Goal: Download file/media

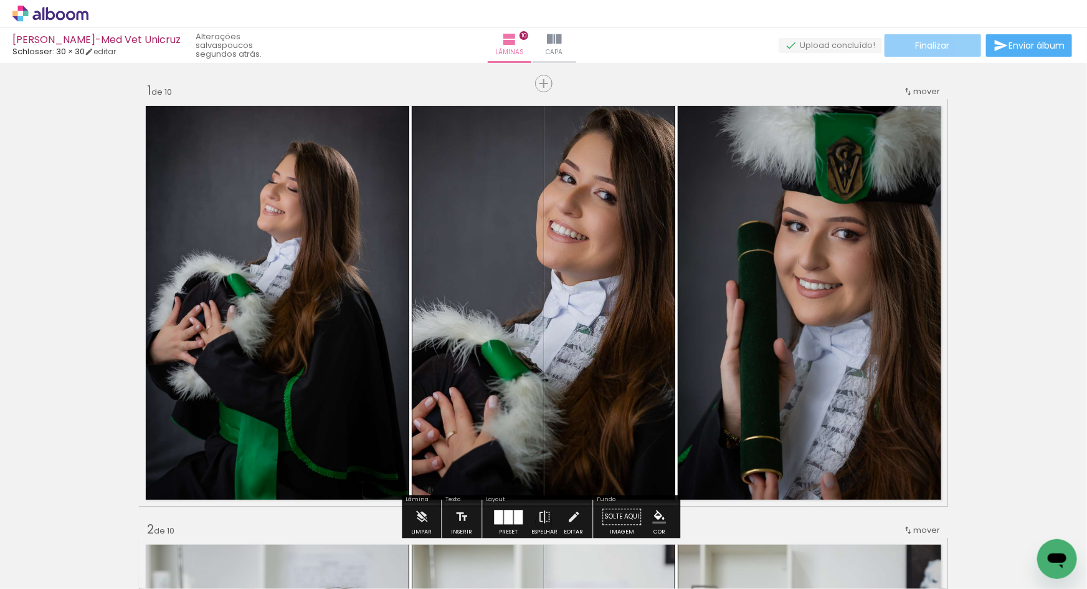
click at [907, 51] on paper-button "Finalizar" at bounding box center [933, 45] width 97 height 22
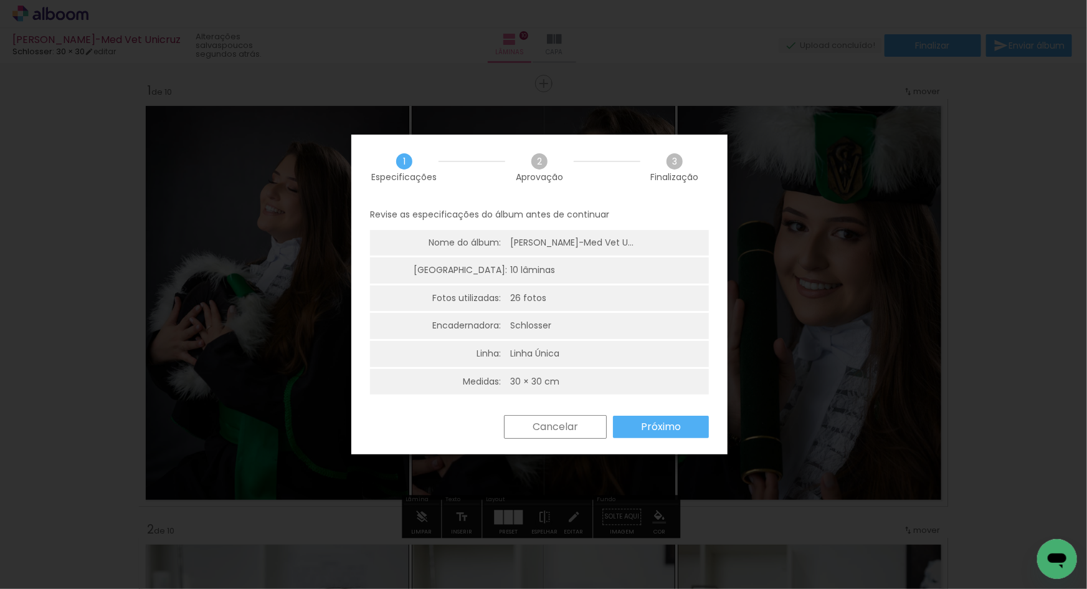
click at [0, 0] on slot "Próximo" at bounding box center [0, 0] width 0 height 0
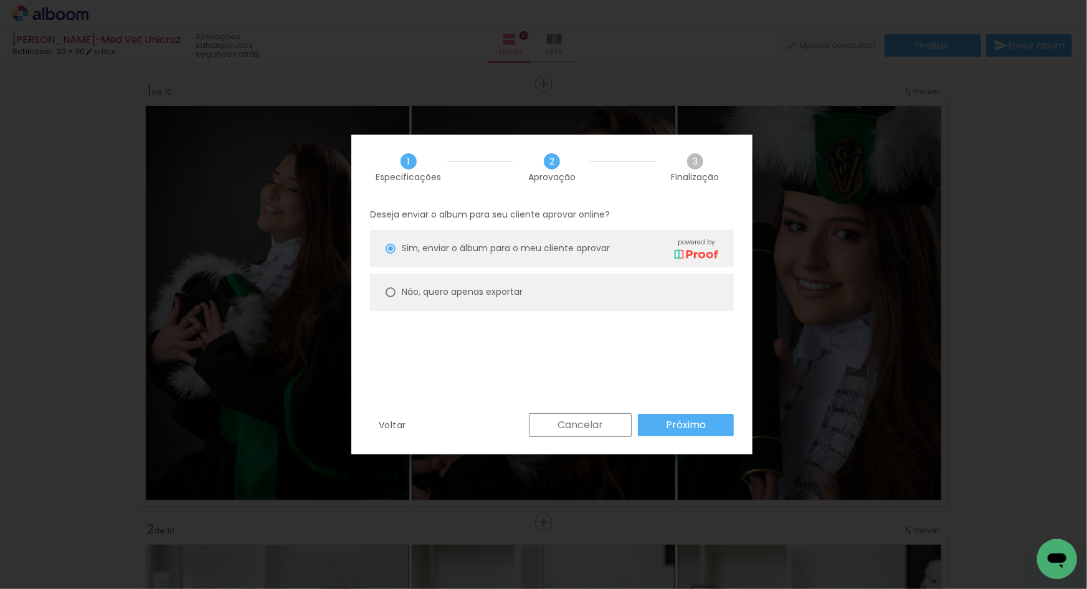
click at [506, 306] on paper-radio-button "Não, quero apenas exportar" at bounding box center [552, 291] width 364 height 37
type paper-radio-button "on"
click at [0, 0] on slot "Não, quero apenas exportar" at bounding box center [0, 0] width 0 height 0
click at [0, 0] on slot "Próximo" at bounding box center [0, 0] width 0 height 0
type input "Alta, 300 DPI"
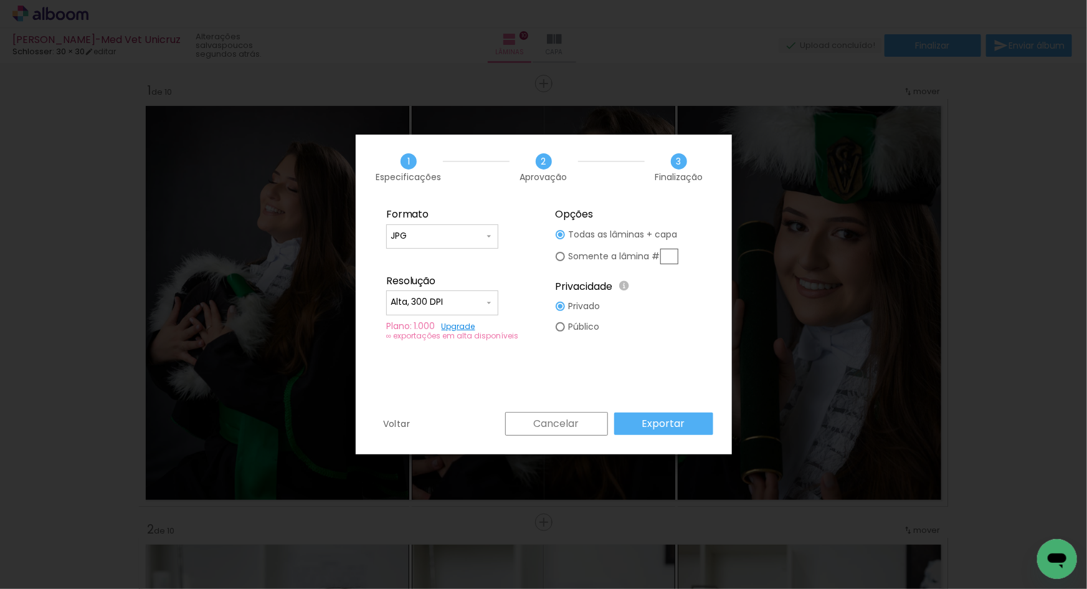
click at [0, 0] on slot "Exportar" at bounding box center [0, 0] width 0 height 0
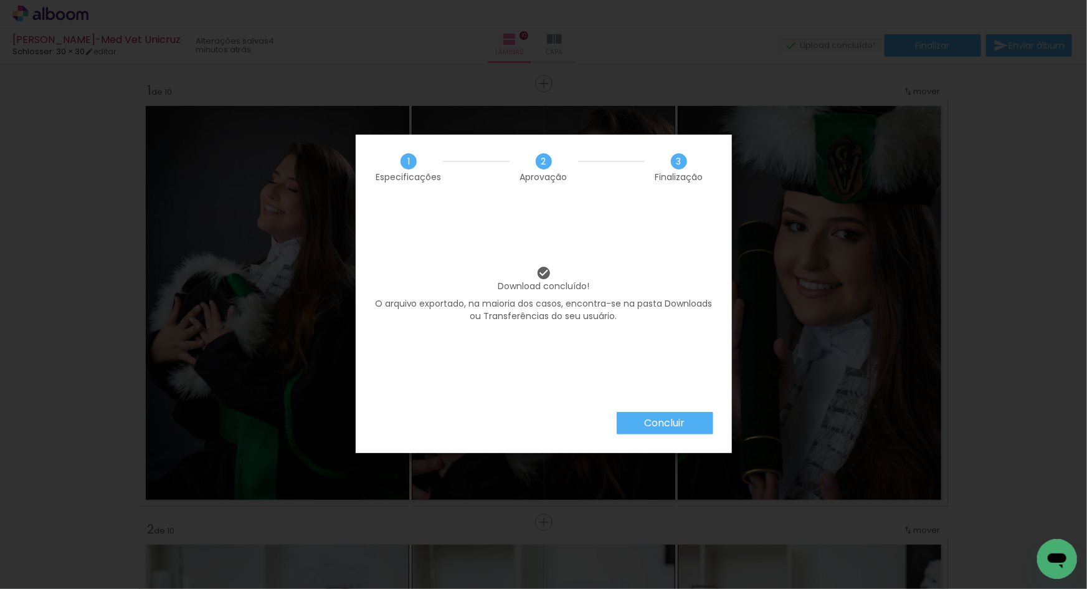
click at [639, 416] on paper-button "Concluir" at bounding box center [665, 423] width 97 height 22
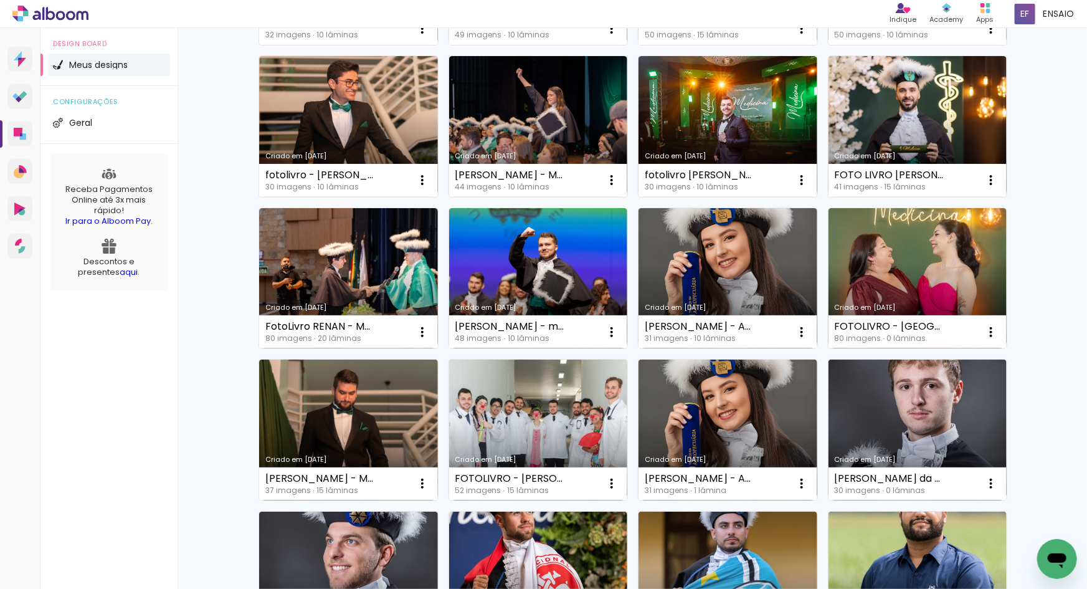
scroll to position [763, 0]
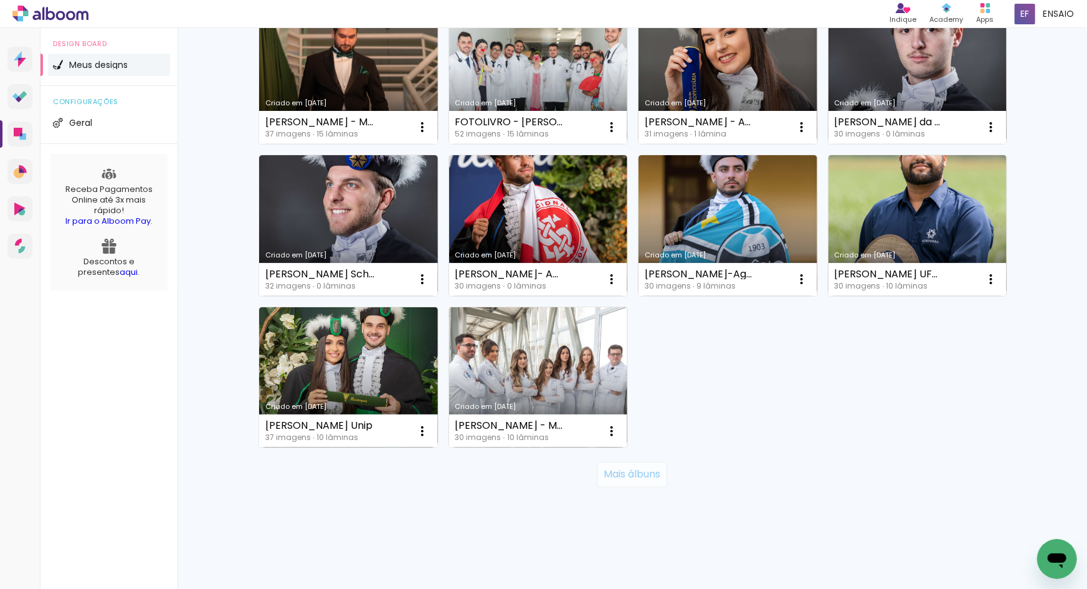
click at [0, 0] on slot "Mais álbuns" at bounding box center [0, 0] width 0 height 0
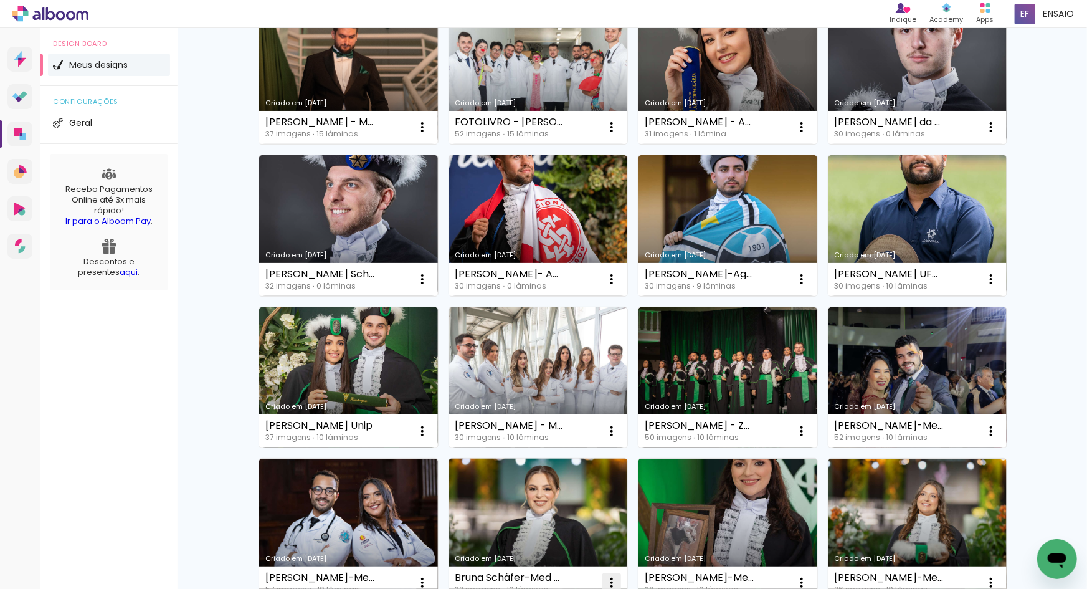
click at [610, 582] on iron-icon at bounding box center [611, 582] width 15 height 15
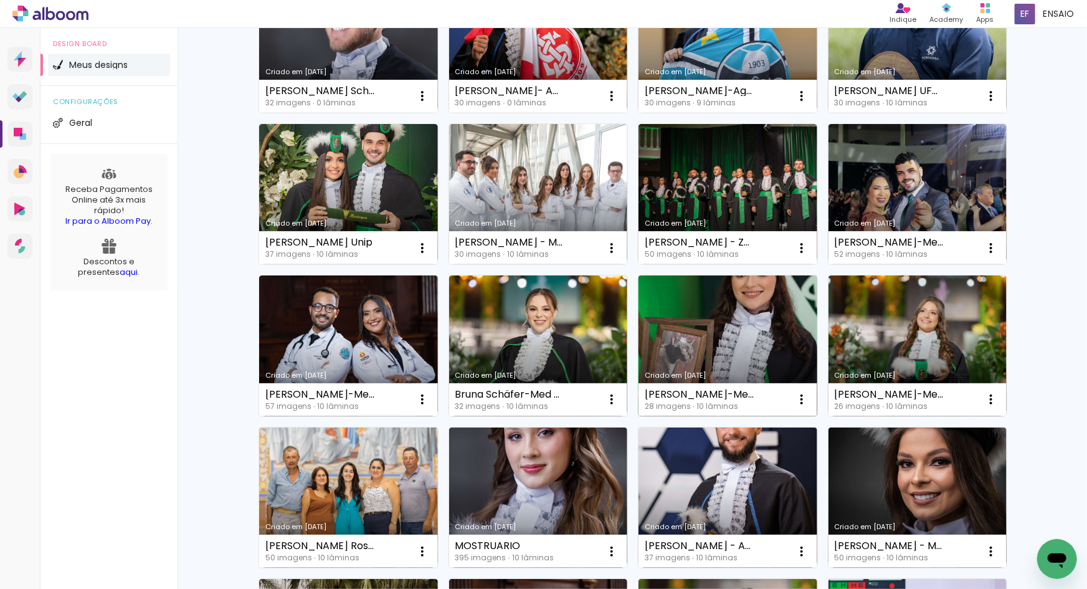
scroll to position [948, 0]
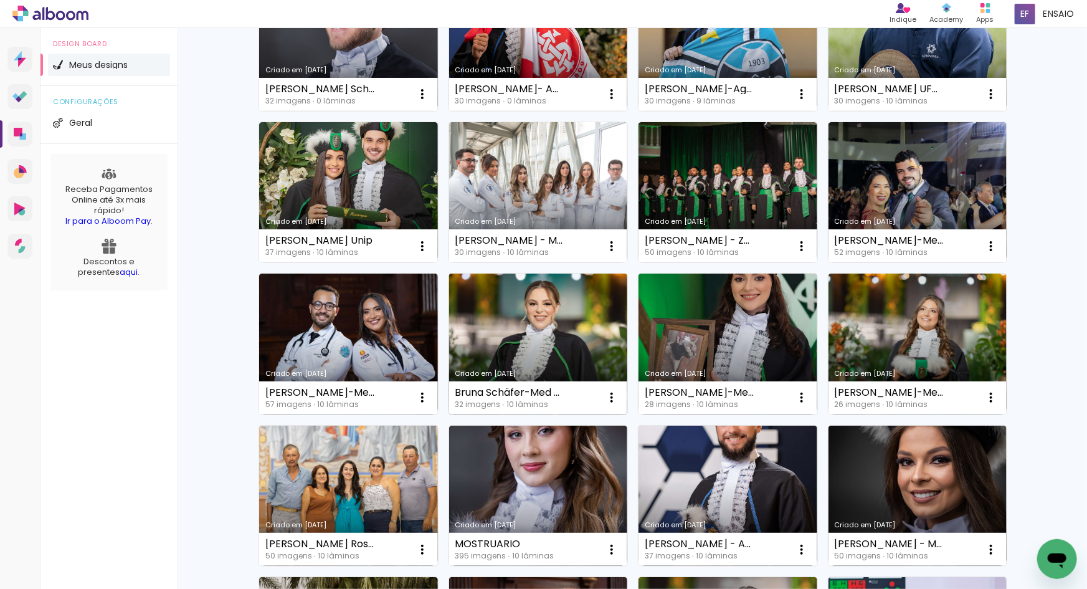
click at [559, 318] on link "Criado em [DATE]" at bounding box center [538, 343] width 179 height 141
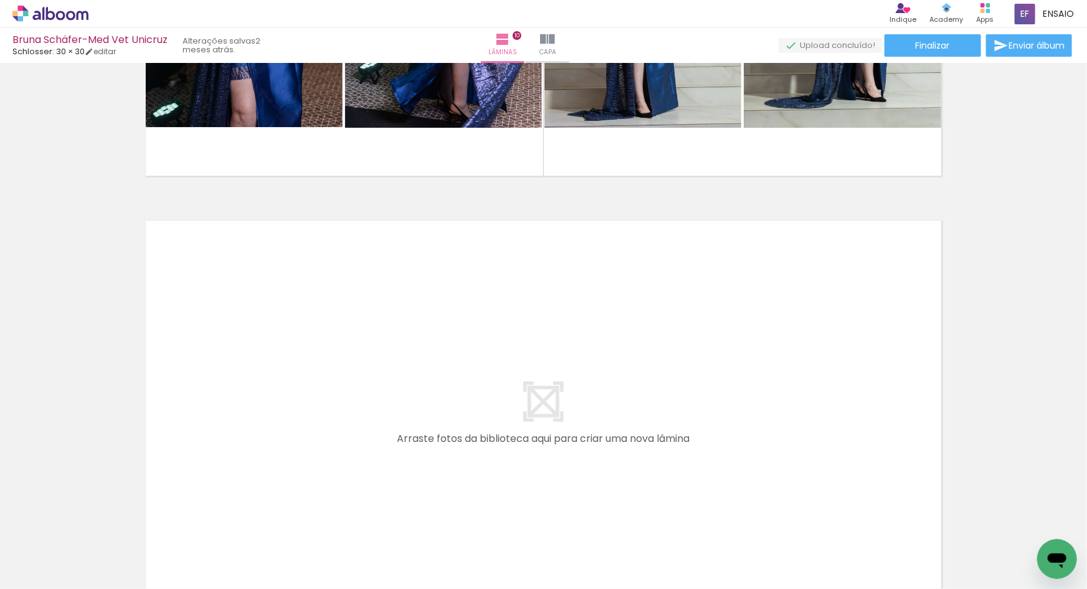
scroll to position [4425, 0]
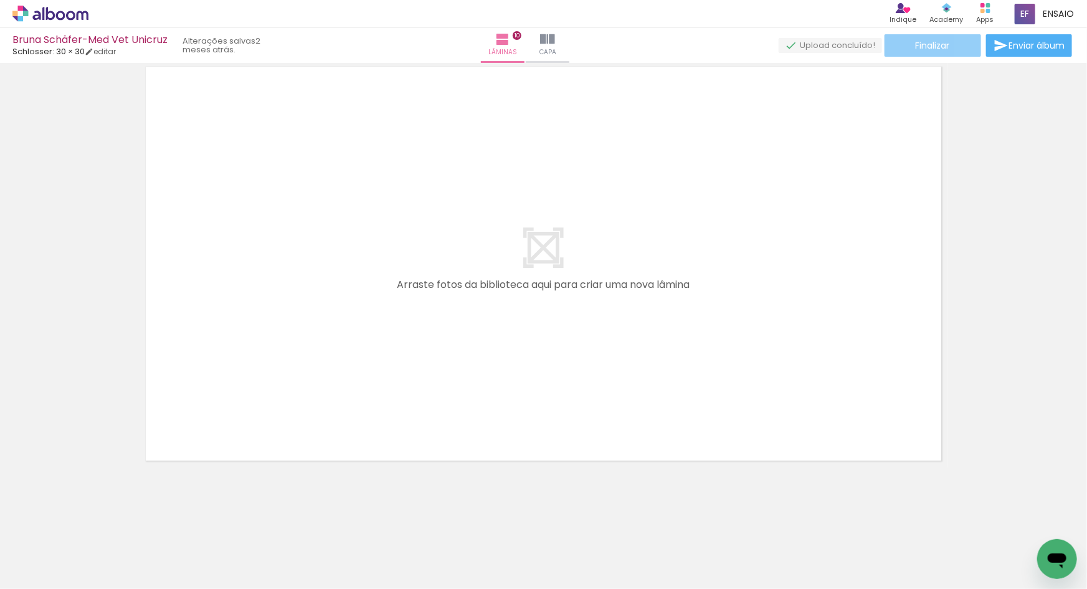
click at [938, 44] on span "Finalizar" at bounding box center [933, 45] width 34 height 9
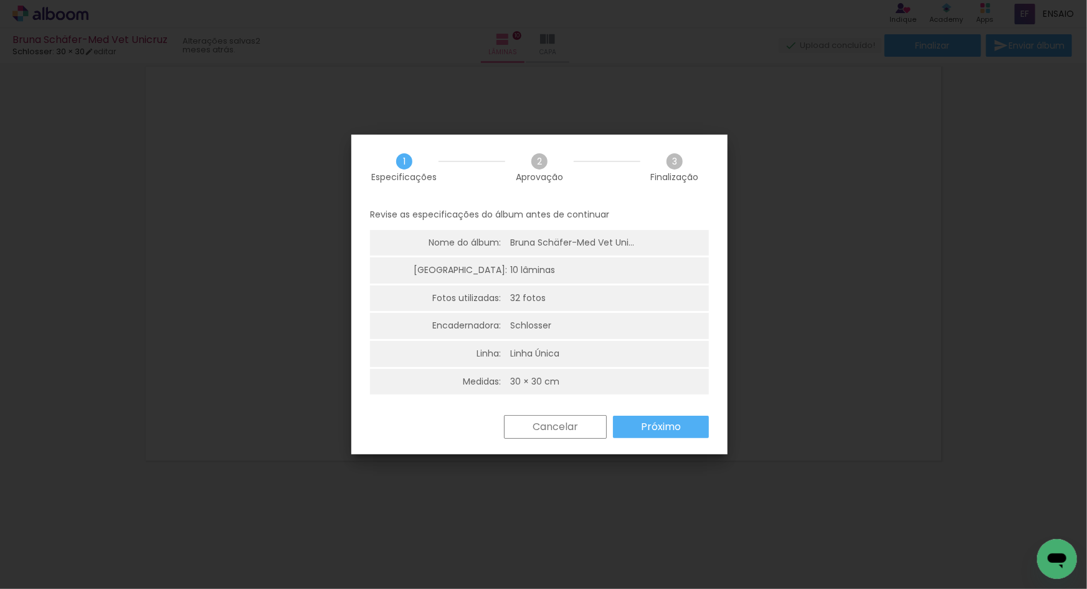
click at [0, 0] on slot "Próximo" at bounding box center [0, 0] width 0 height 0
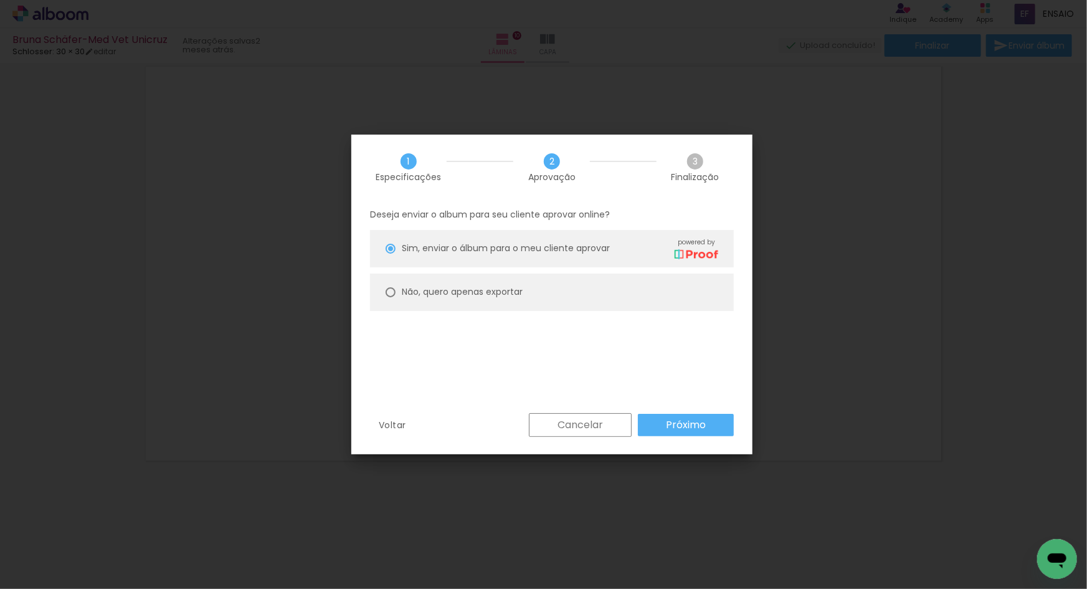
click at [0, 0] on slot "Não, quero apenas exportar" at bounding box center [0, 0] width 0 height 0
type paper-radio-button "on"
click at [0, 0] on slot "Próximo" at bounding box center [0, 0] width 0 height 0
type input "Alta, 300 DPI"
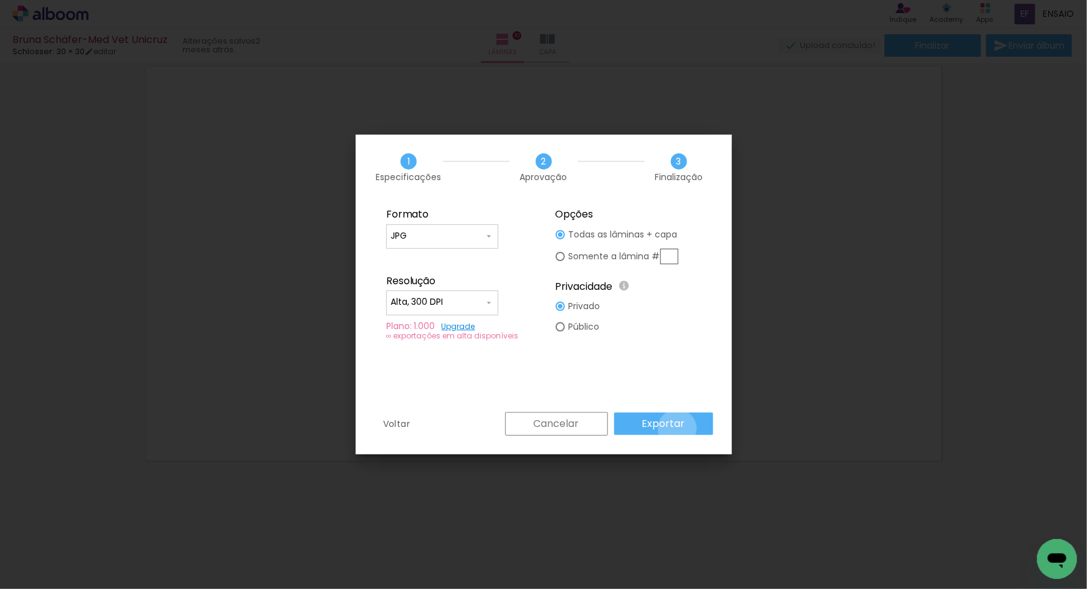
click at [0, 0] on slot "Exportar" at bounding box center [0, 0] width 0 height 0
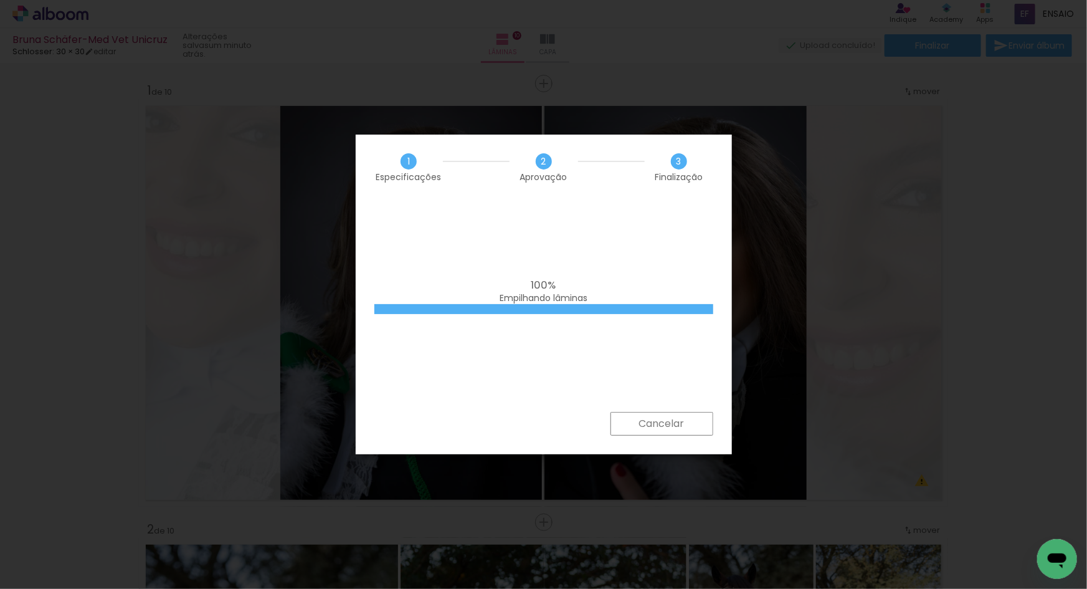
scroll to position [4425, 0]
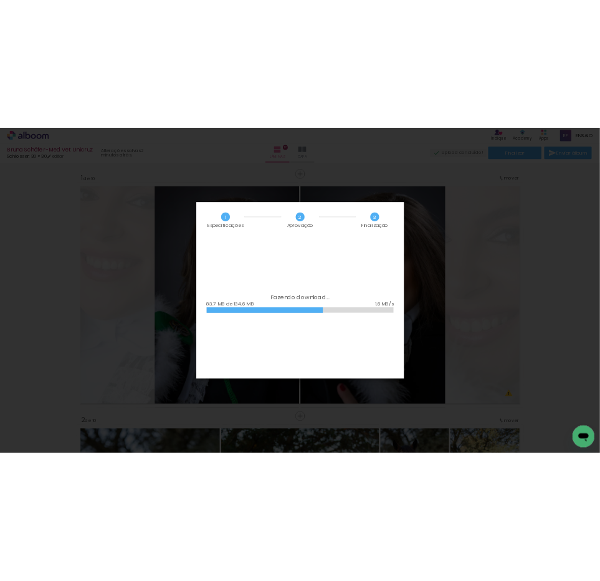
scroll to position [4425, 0]
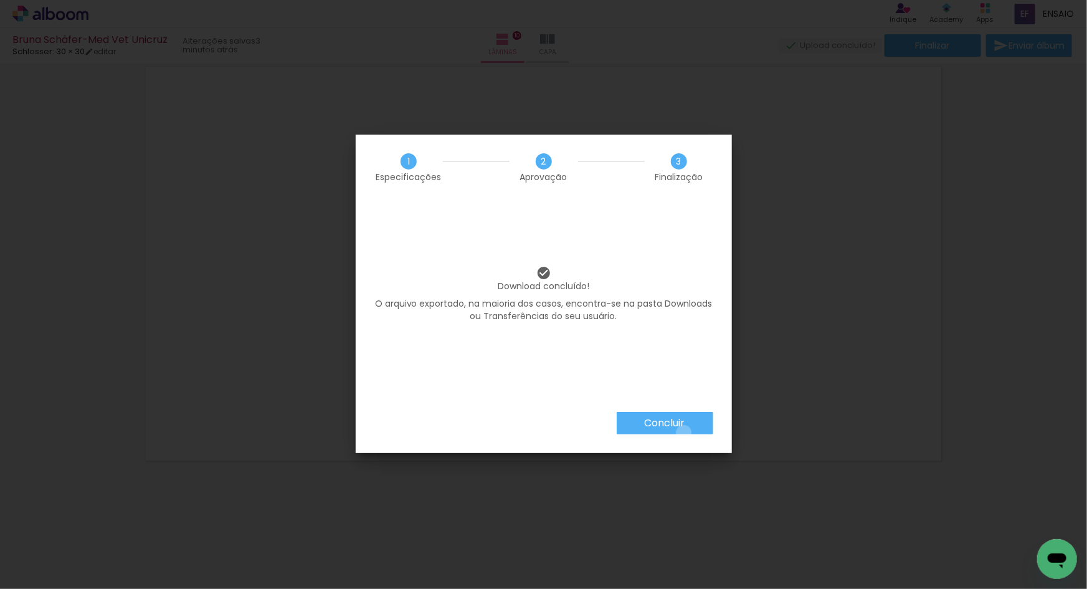
click at [683, 432] on paper-button "Concluir" at bounding box center [665, 423] width 97 height 22
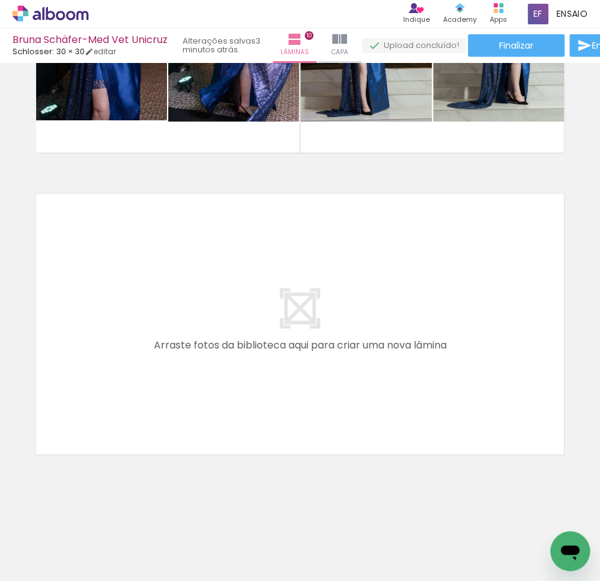
scroll to position [2925, 0]
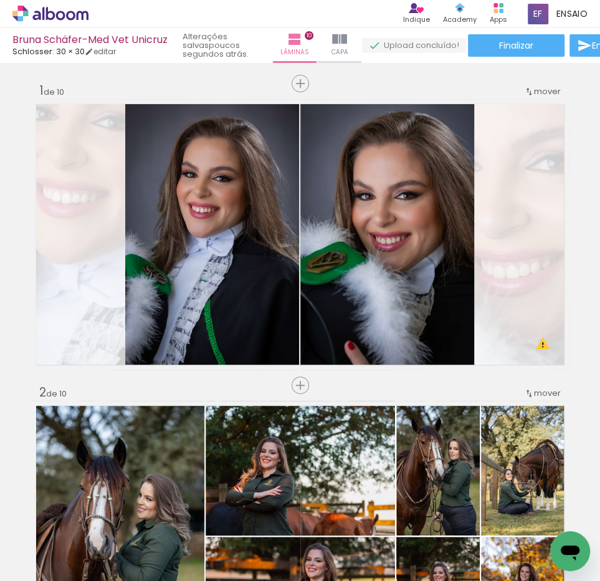
scroll to position [2925, 0]
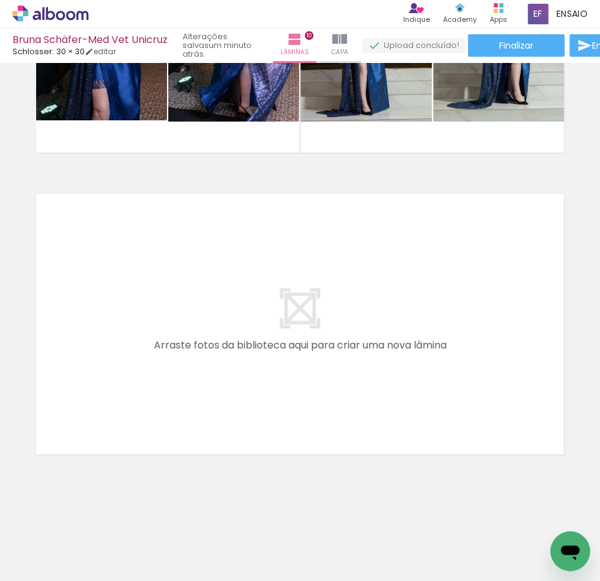
click at [55, 16] on icon at bounding box center [50, 14] width 76 height 16
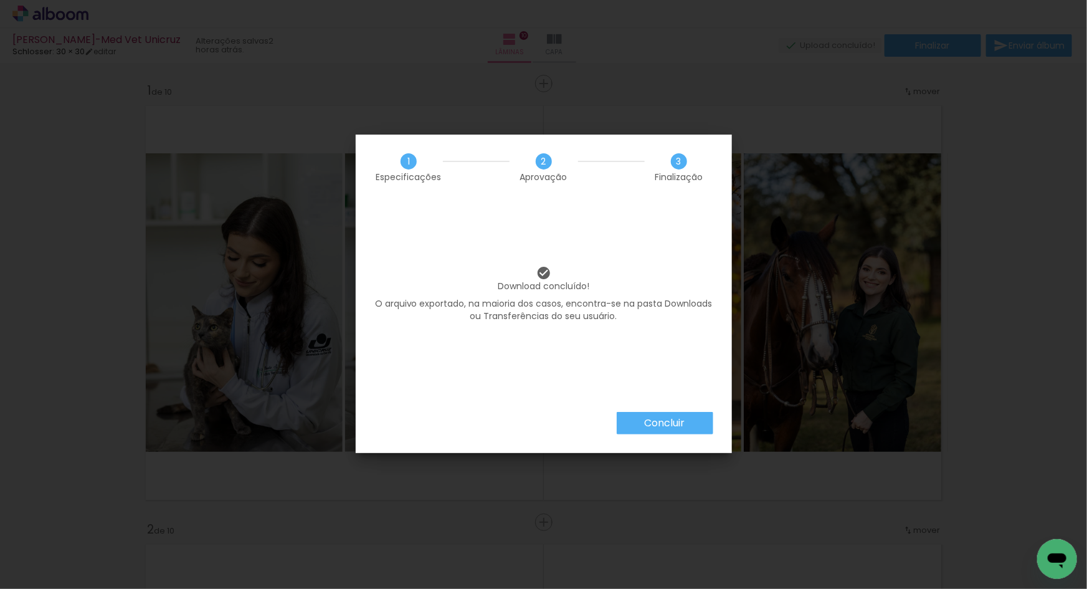
click at [691, 424] on paper-button "Concluir" at bounding box center [665, 423] width 97 height 22
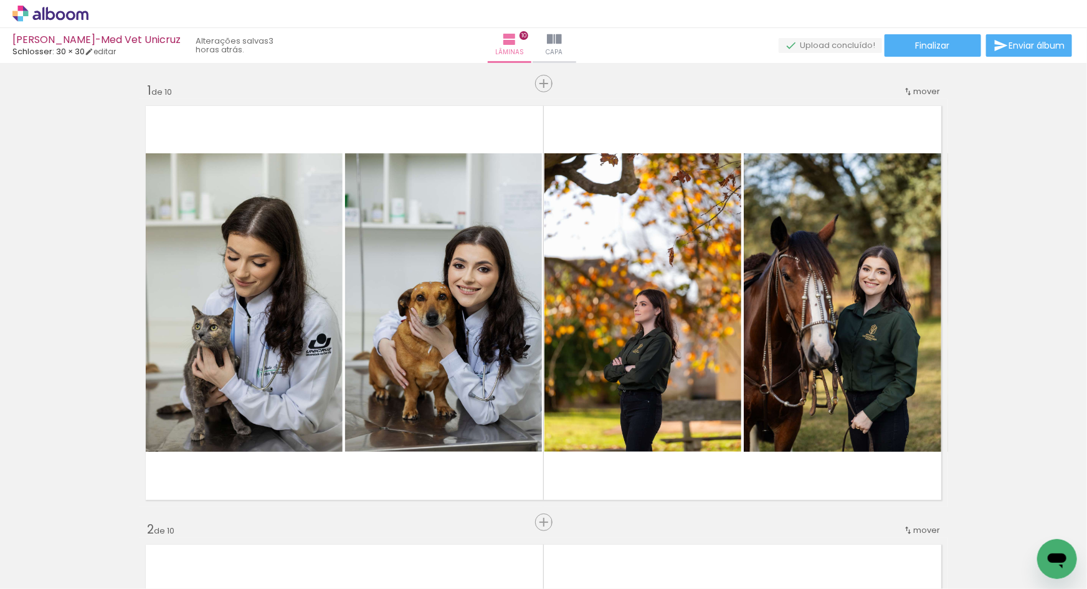
click at [67, 12] on icon at bounding box center [50, 14] width 76 height 16
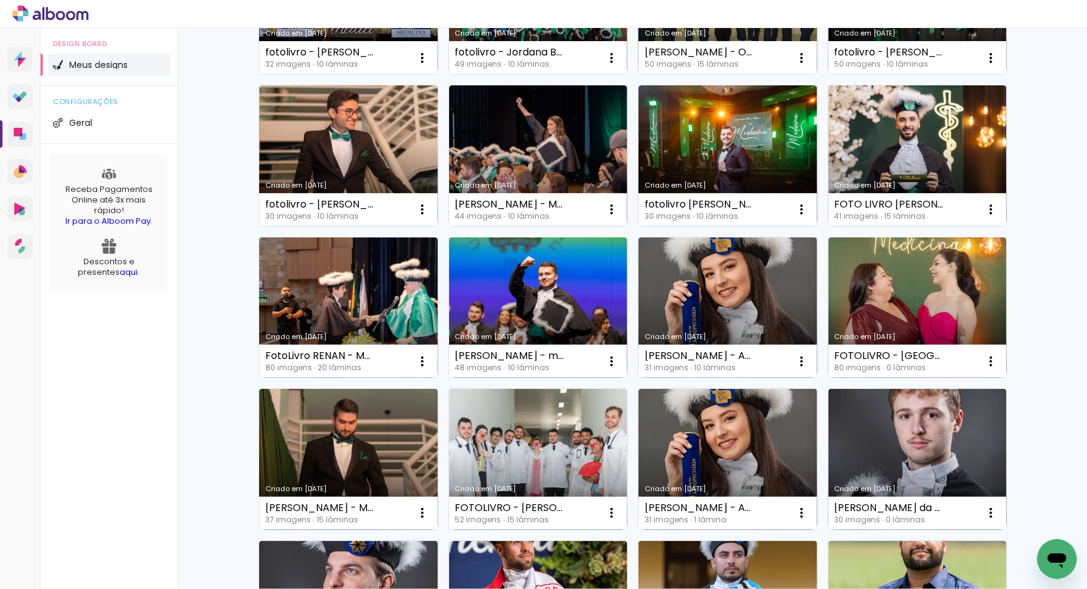
scroll to position [754, 0]
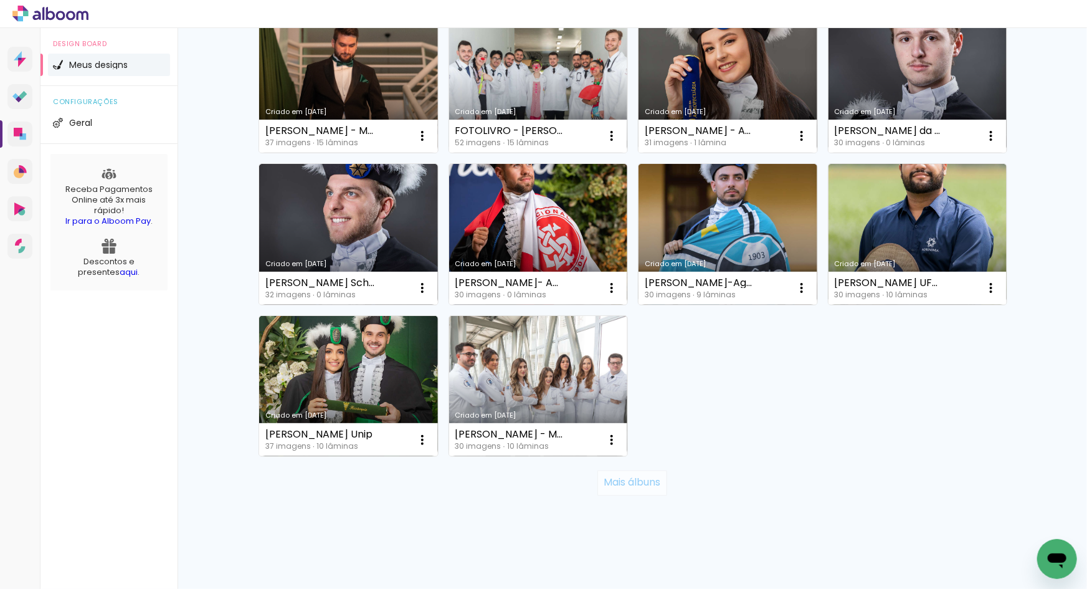
click at [639, 490] on paper-button "Mais álbuns" at bounding box center [631, 482] width 69 height 25
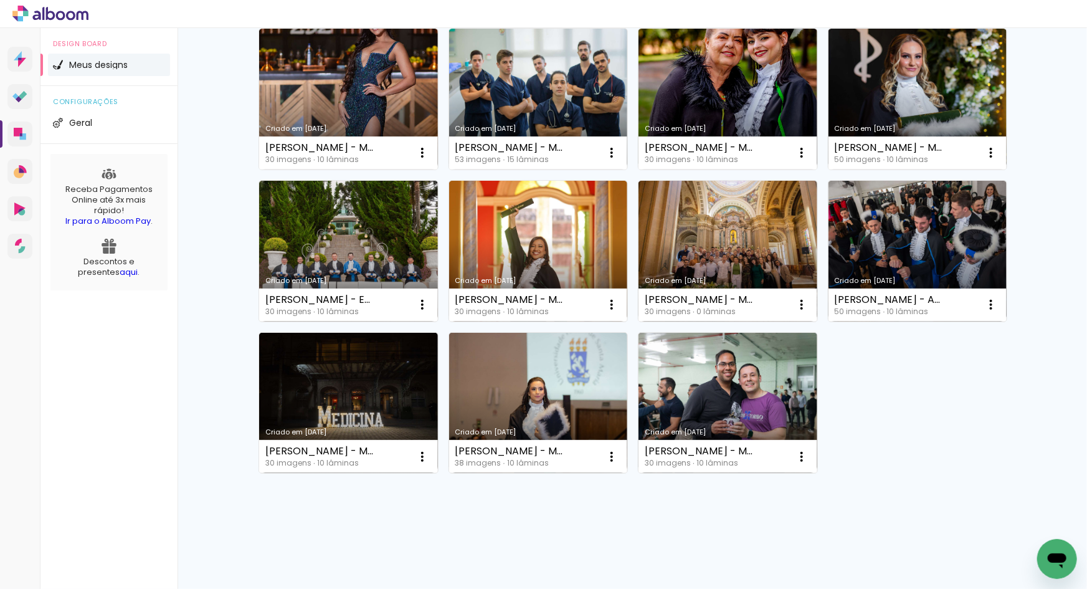
scroll to position [1119, 0]
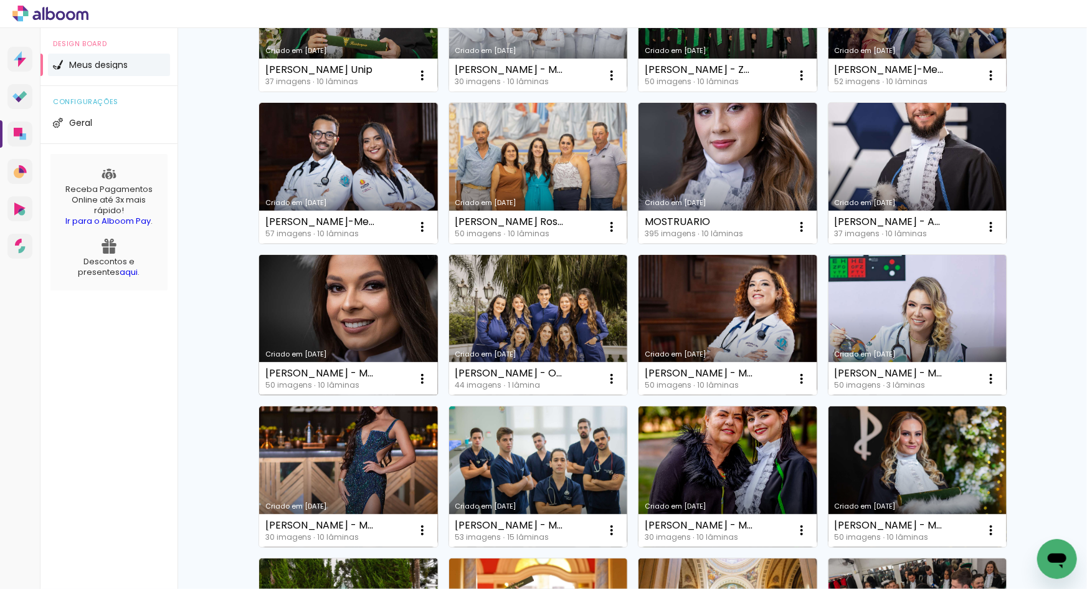
click at [358, 332] on link "Criado em [DATE]" at bounding box center [348, 325] width 179 height 141
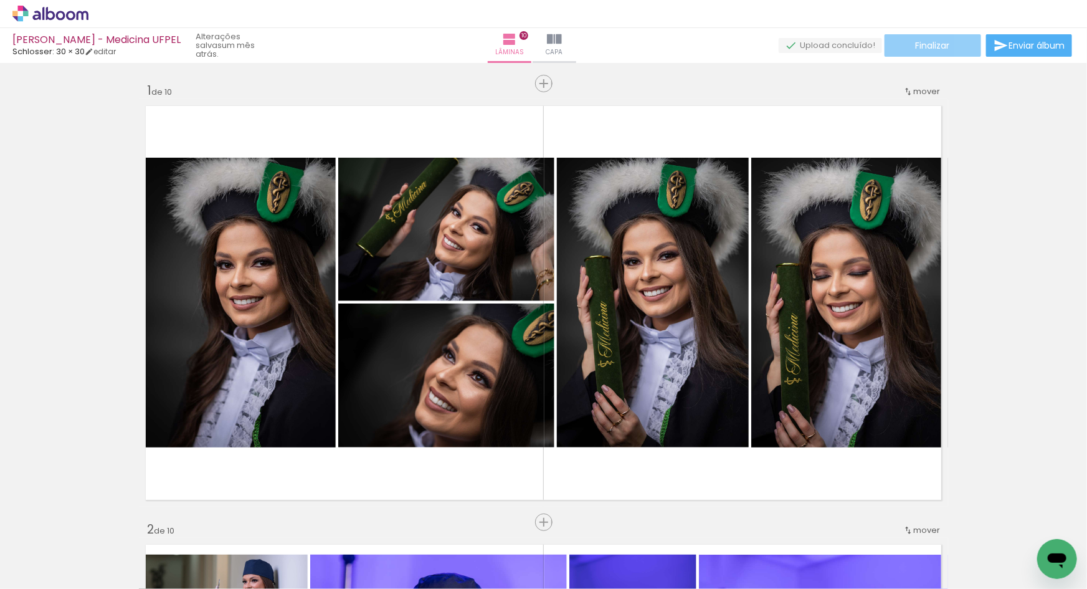
click at [934, 46] on span "Finalizar" at bounding box center [933, 45] width 34 height 9
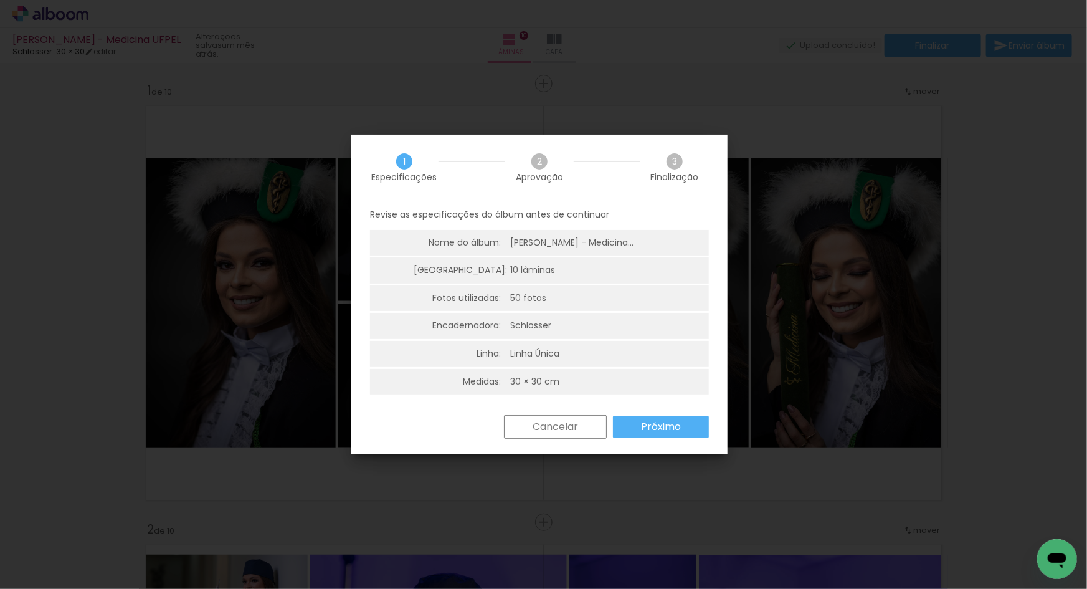
click at [0, 0] on slot "Próximo" at bounding box center [0, 0] width 0 height 0
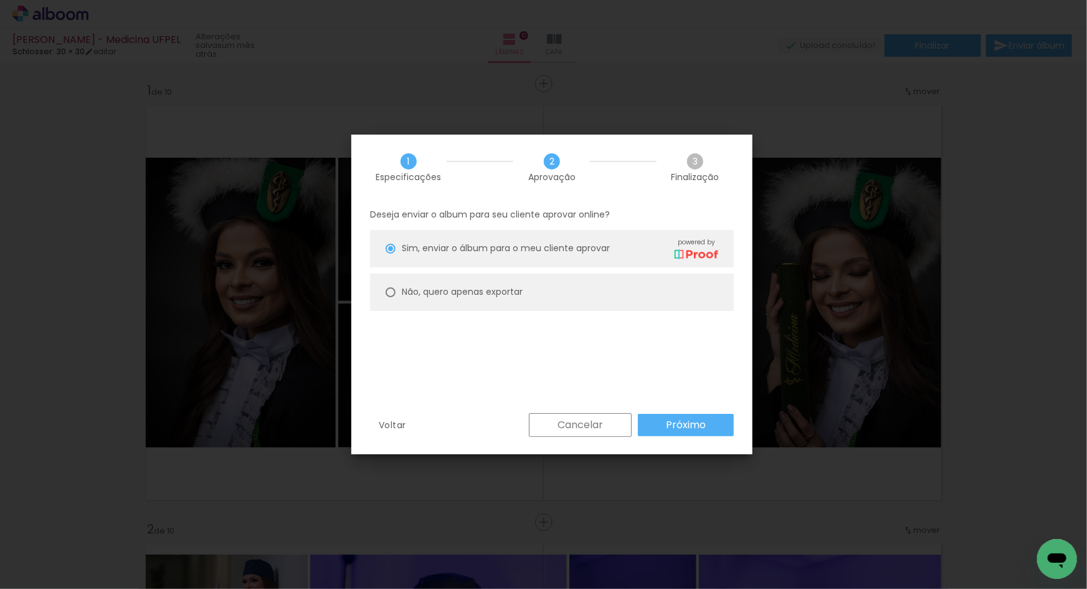
click at [0, 0] on slot "Não, quero apenas exportar" at bounding box center [0, 0] width 0 height 0
type paper-radio-button "on"
click at [0, 0] on slot "Próximo" at bounding box center [0, 0] width 0 height 0
type input "Alta, 300 DPI"
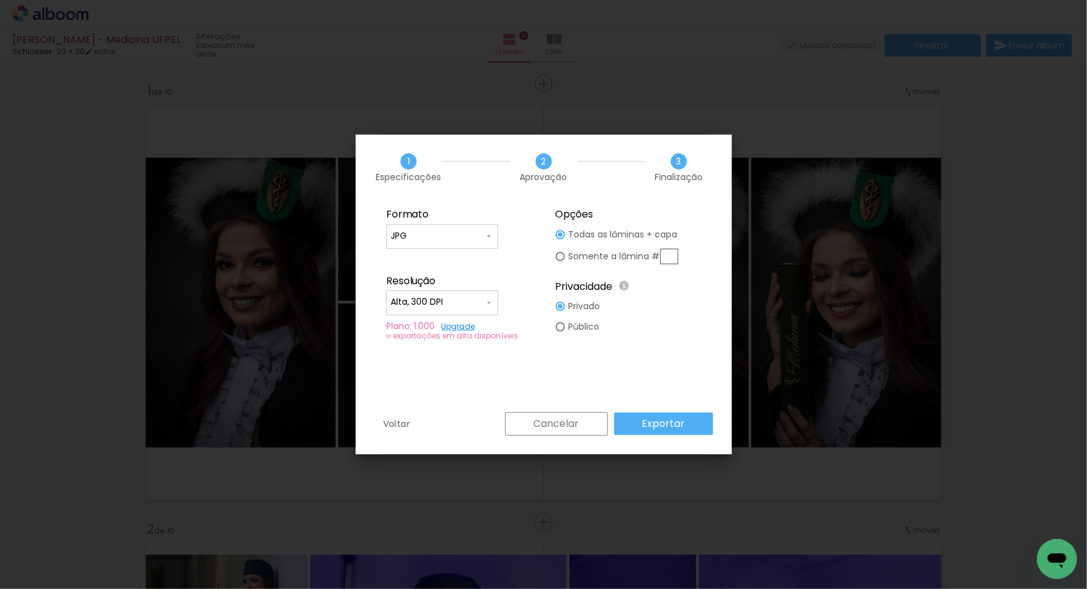
click at [0, 0] on slot "Exportar" at bounding box center [0, 0] width 0 height 0
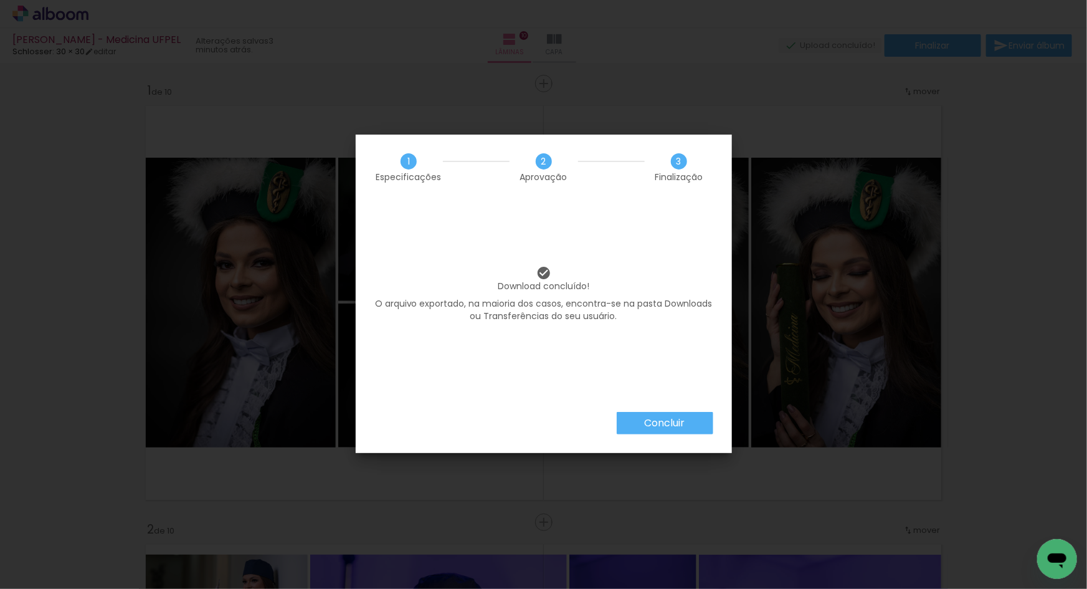
click at [0, 0] on slot "Concluir" at bounding box center [0, 0] width 0 height 0
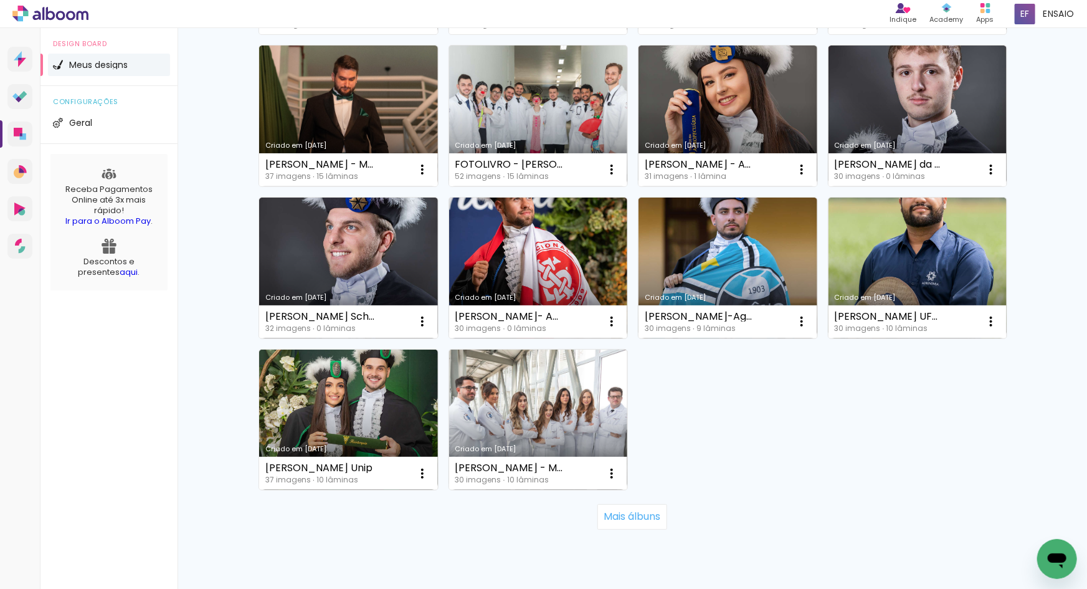
scroll to position [763, 0]
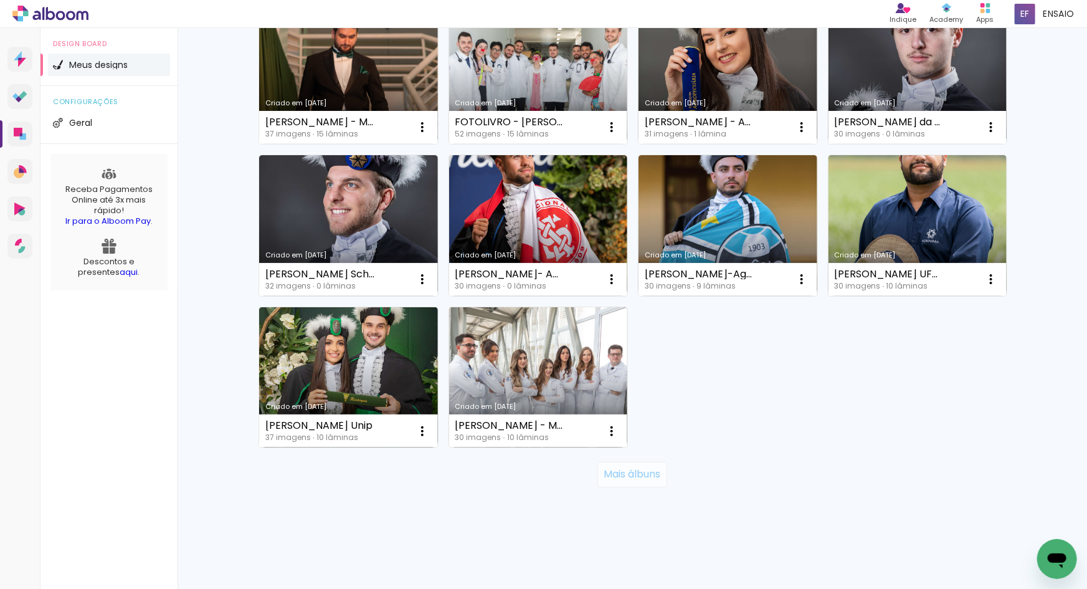
click at [0, 0] on slot "Mais álbuns" at bounding box center [0, 0] width 0 height 0
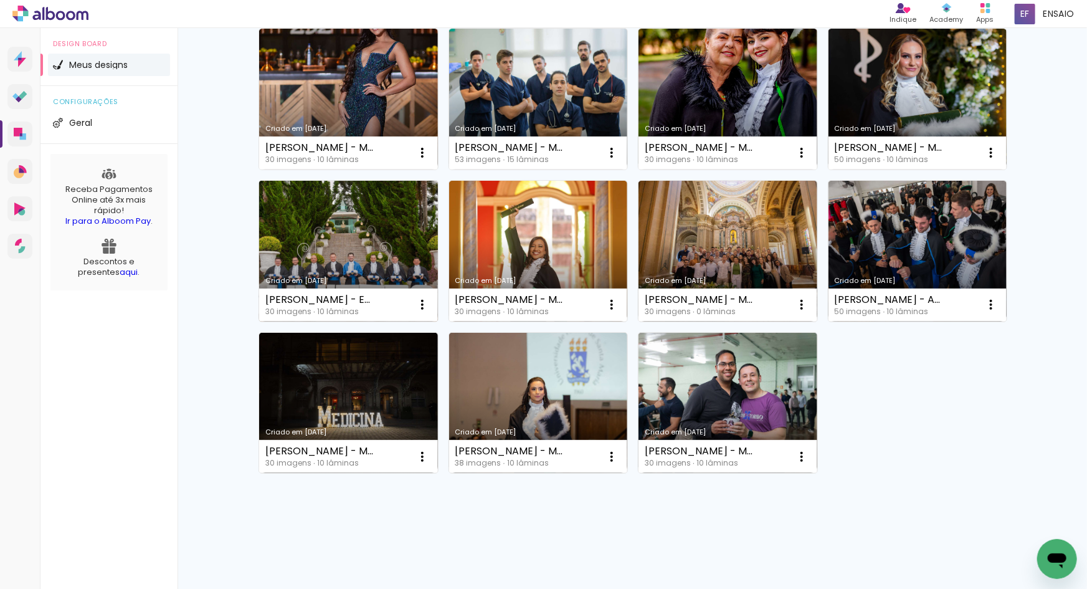
scroll to position [1119, 0]
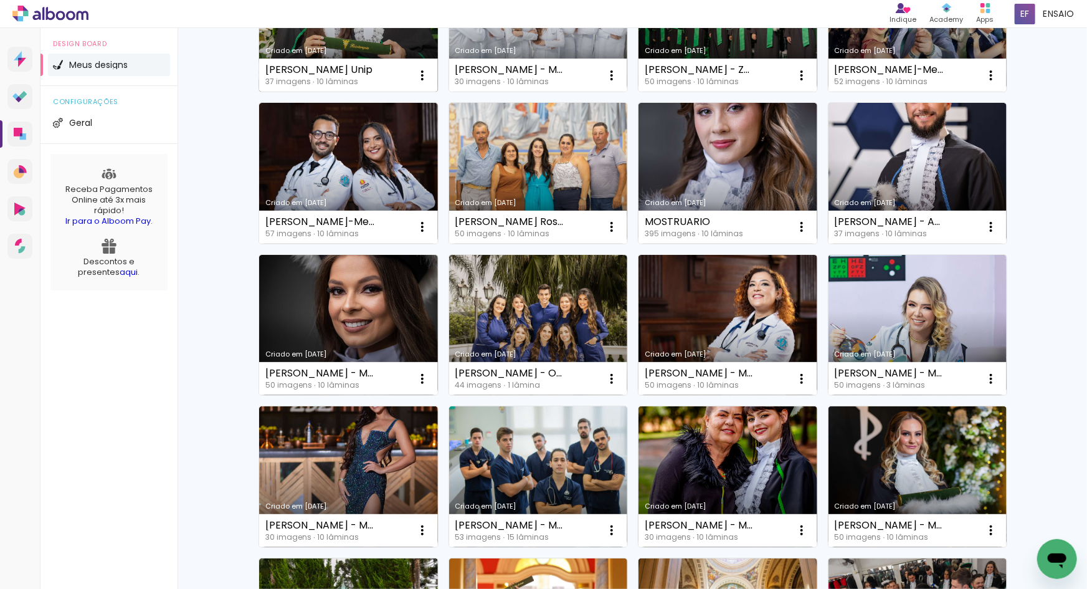
click at [387, 47] on div "Criado em [DATE]" at bounding box center [348, 50] width 166 height 7
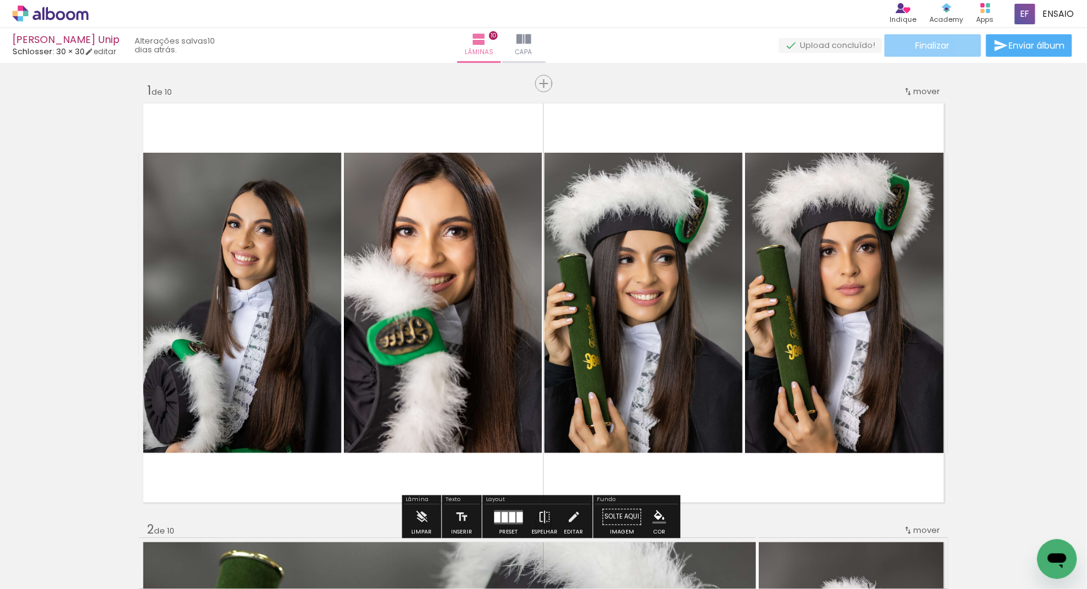
click at [911, 37] on paper-button "Finalizar" at bounding box center [933, 45] width 97 height 22
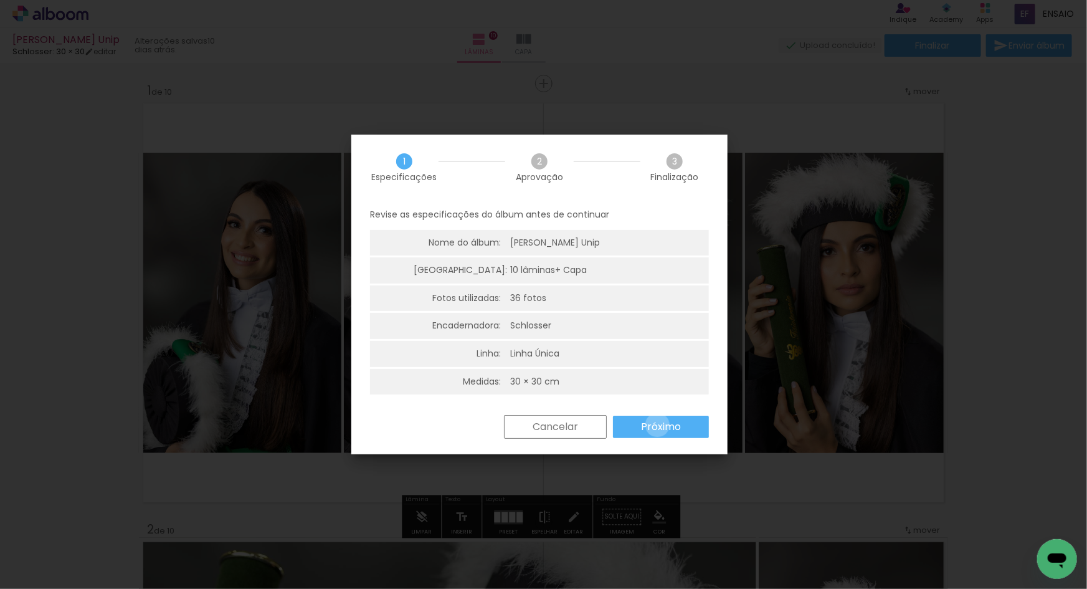
click at [0, 0] on slot "Próximo" at bounding box center [0, 0] width 0 height 0
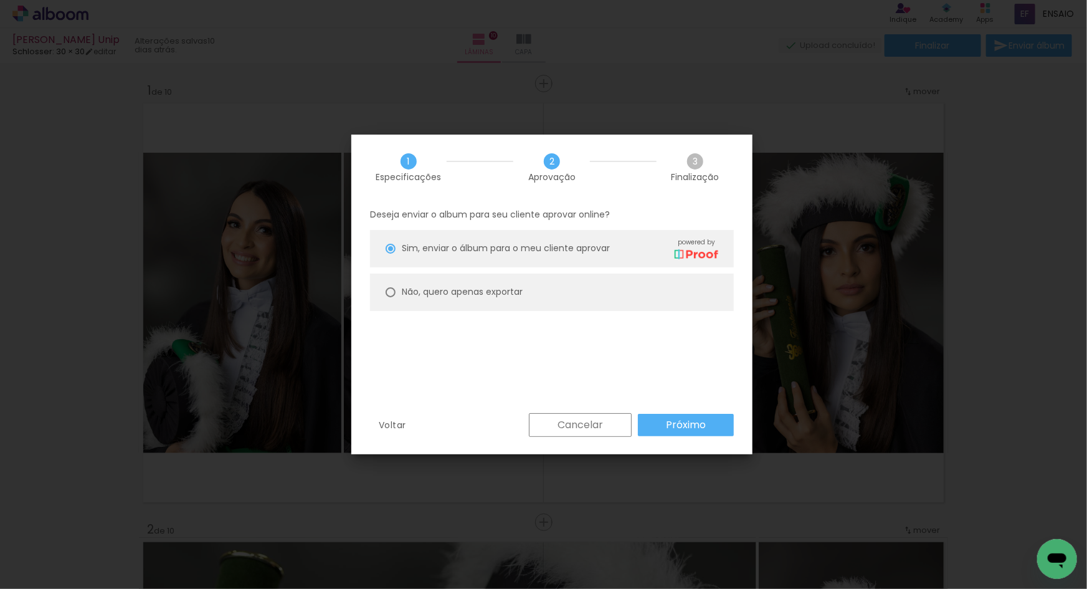
click at [468, 303] on paper-radio-button "Não, quero apenas exportar" at bounding box center [552, 291] width 364 height 37
type paper-radio-button "on"
click at [541, 294] on paper-radio-button "Não, quero apenas exportar" at bounding box center [552, 291] width 364 height 37
click at [678, 409] on div "Deseja enviar o album para seu cliente aprovar online? Sim, enviar o álbum para…" at bounding box center [551, 306] width 401 height 213
click at [0, 0] on slot "Próximo" at bounding box center [0, 0] width 0 height 0
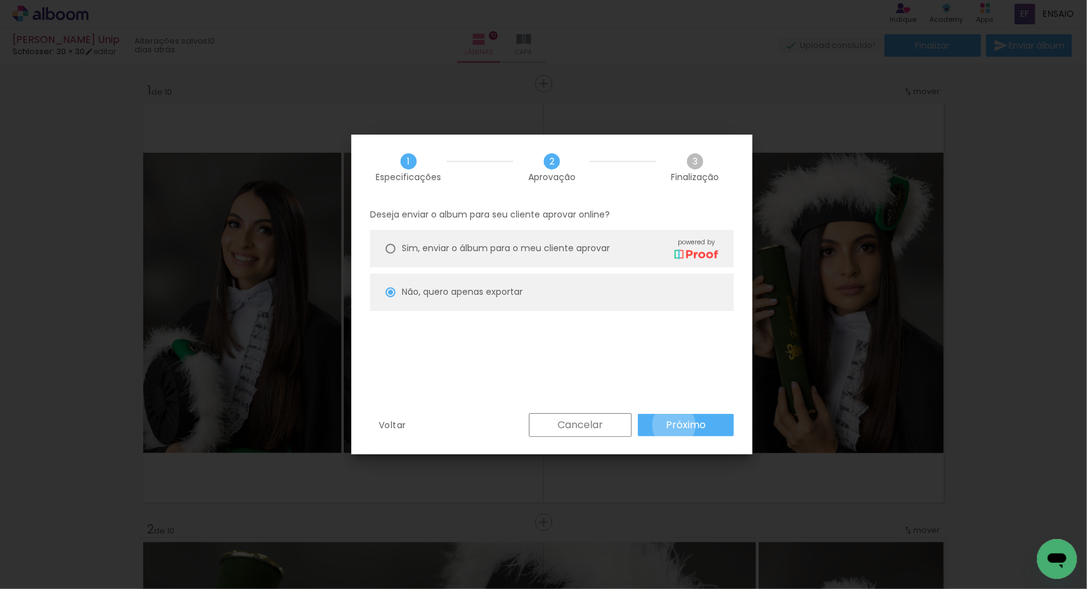
type input "Alta, 300 DPI"
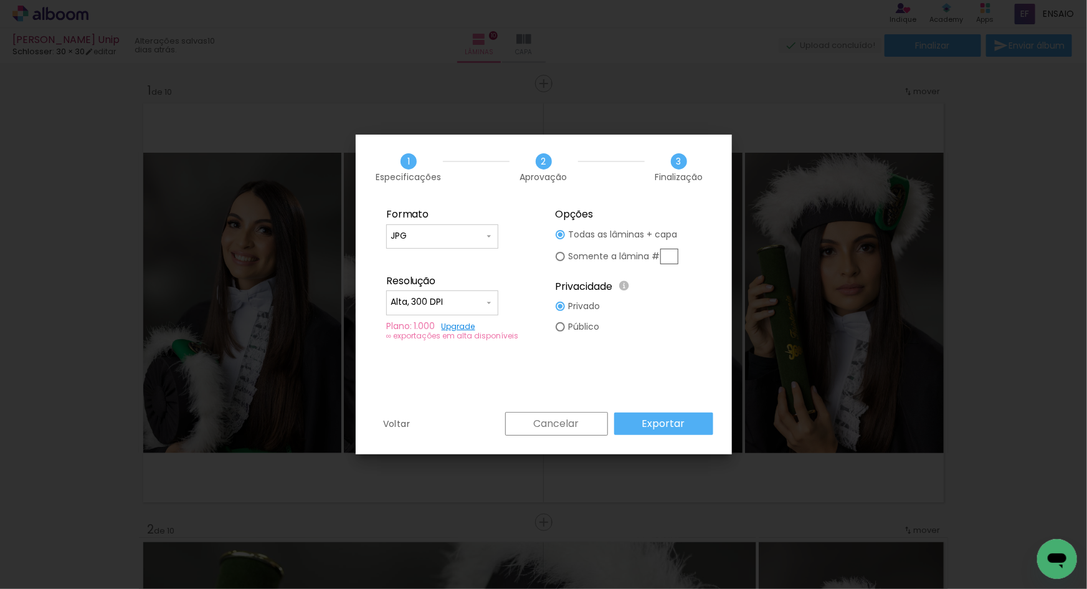
click at [0, 0] on slot "Exportar" at bounding box center [0, 0] width 0 height 0
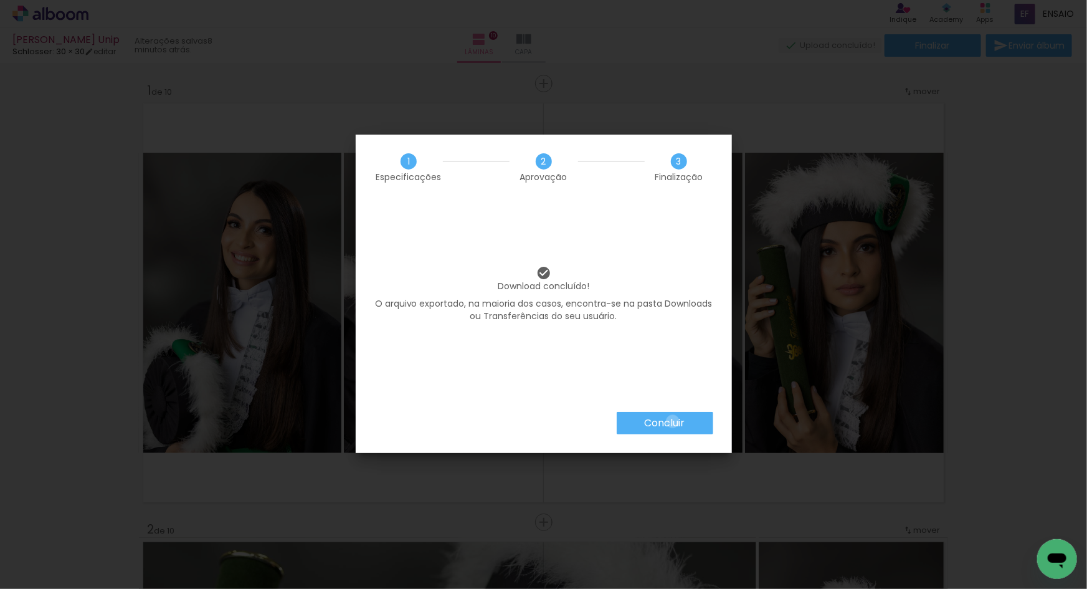
click at [0, 0] on slot "Concluir" at bounding box center [0, 0] width 0 height 0
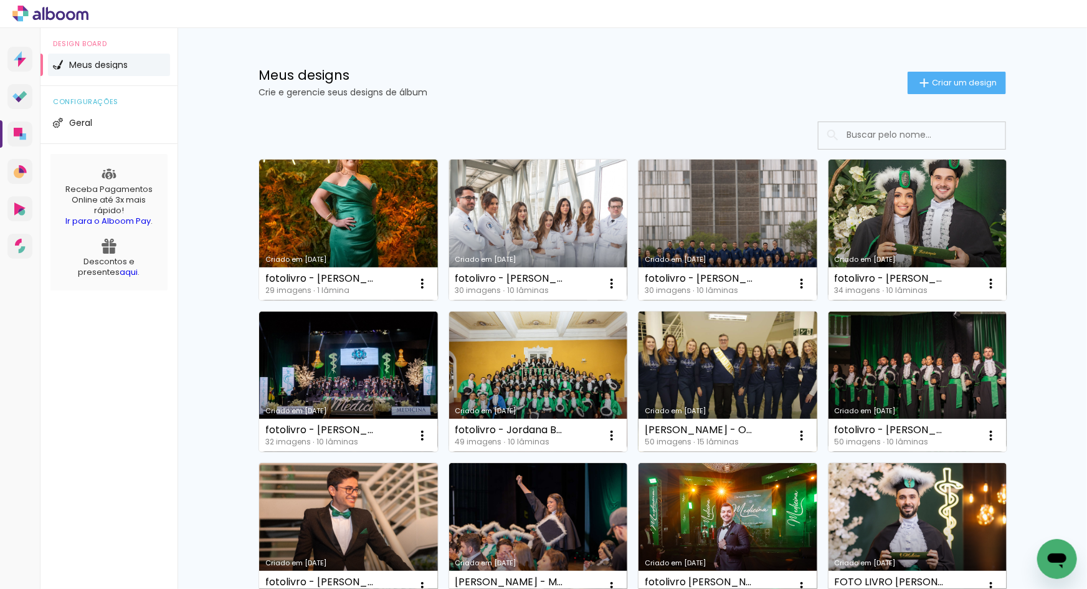
scroll to position [754, 0]
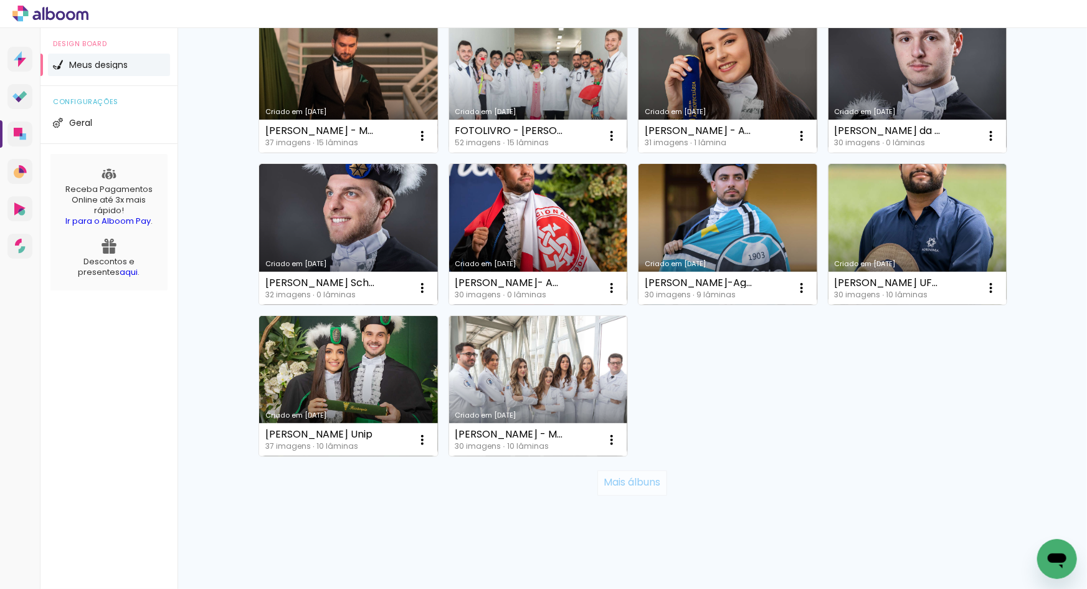
click at [0, 0] on slot "Mais álbuns" at bounding box center [0, 0] width 0 height 0
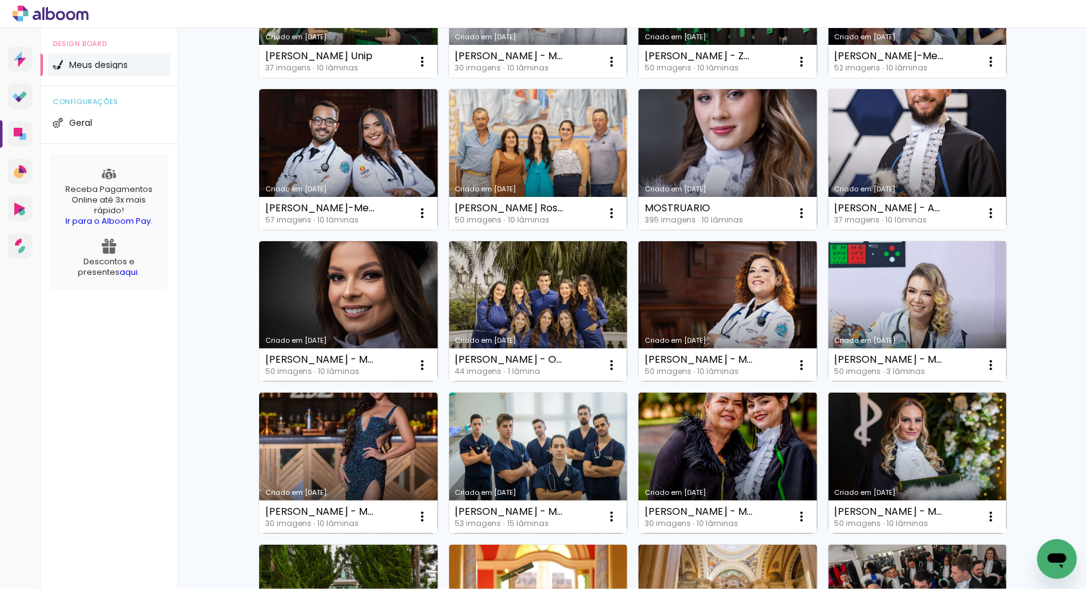
scroll to position [1496, 0]
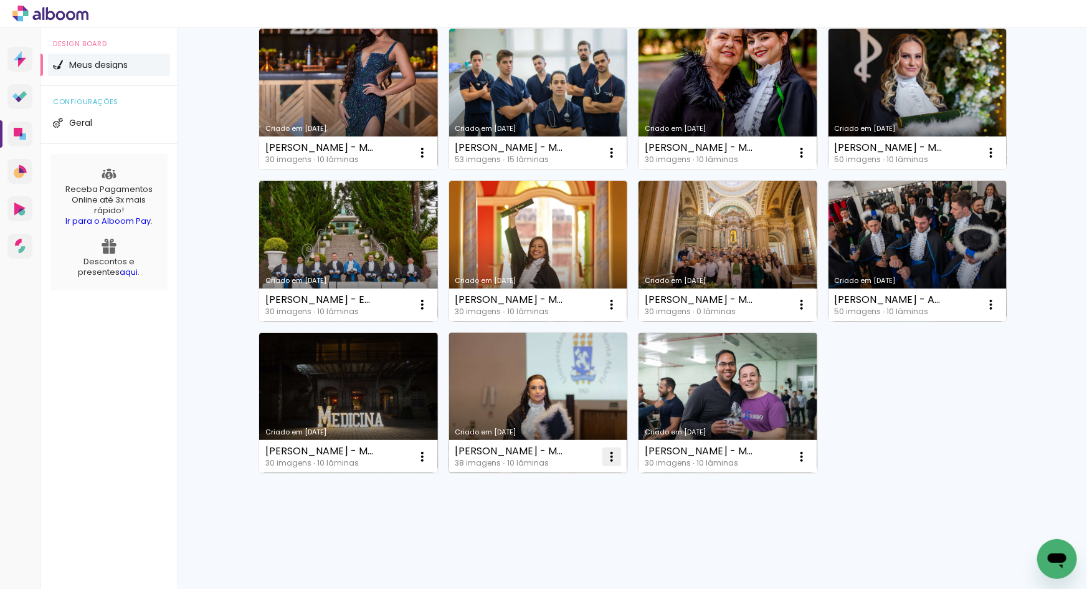
click at [610, 461] on iron-icon at bounding box center [611, 456] width 15 height 15
click at [535, 386] on link "Criado em [DATE]" at bounding box center [538, 403] width 179 height 141
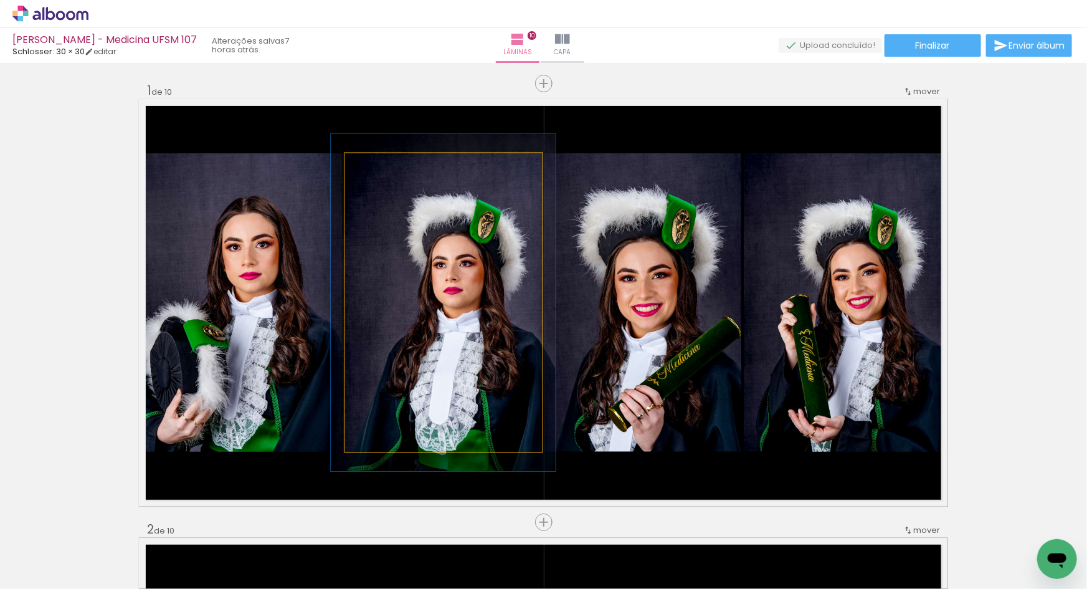
type paper-slider "113"
click at [374, 163] on div at bounding box center [379, 166] width 11 height 11
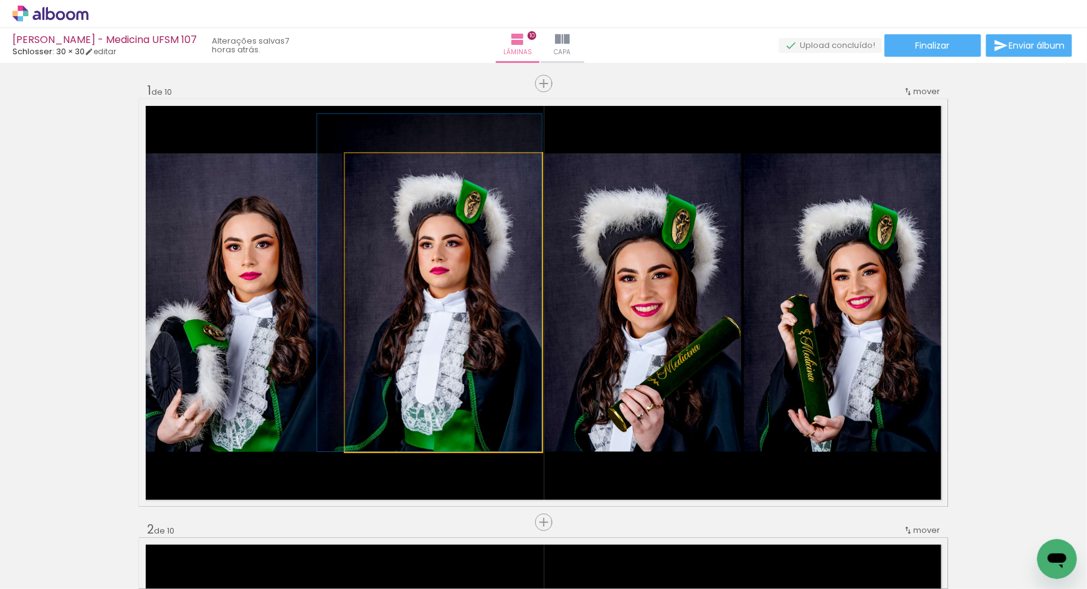
drag, startPoint x: 515, startPoint y: 372, endPoint x: 494, endPoint y: 342, distance: 36.6
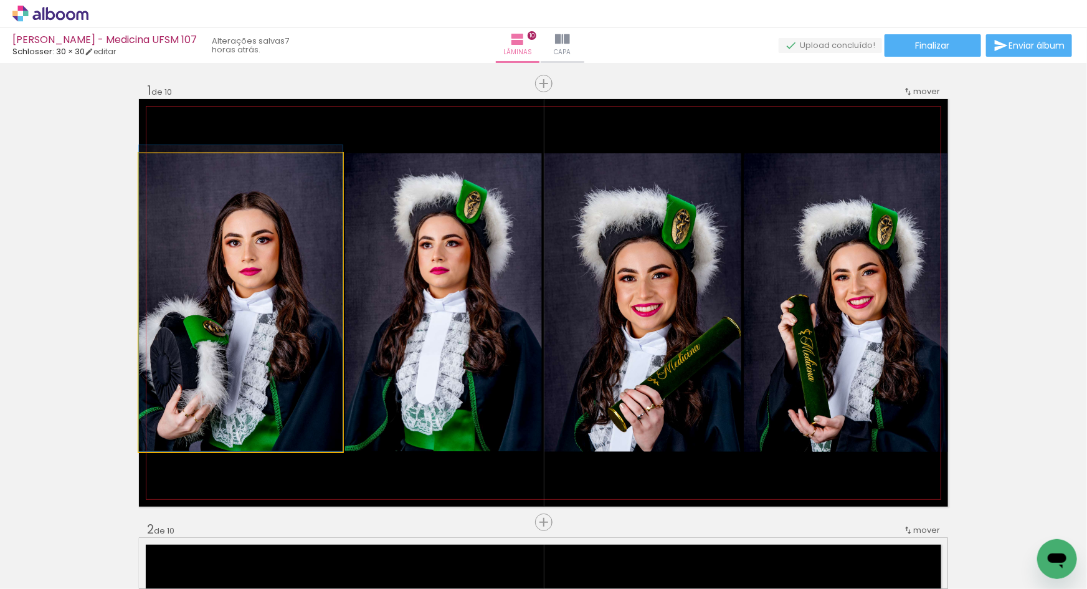
drag, startPoint x: 275, startPoint y: 373, endPoint x: 298, endPoint y: 361, distance: 25.4
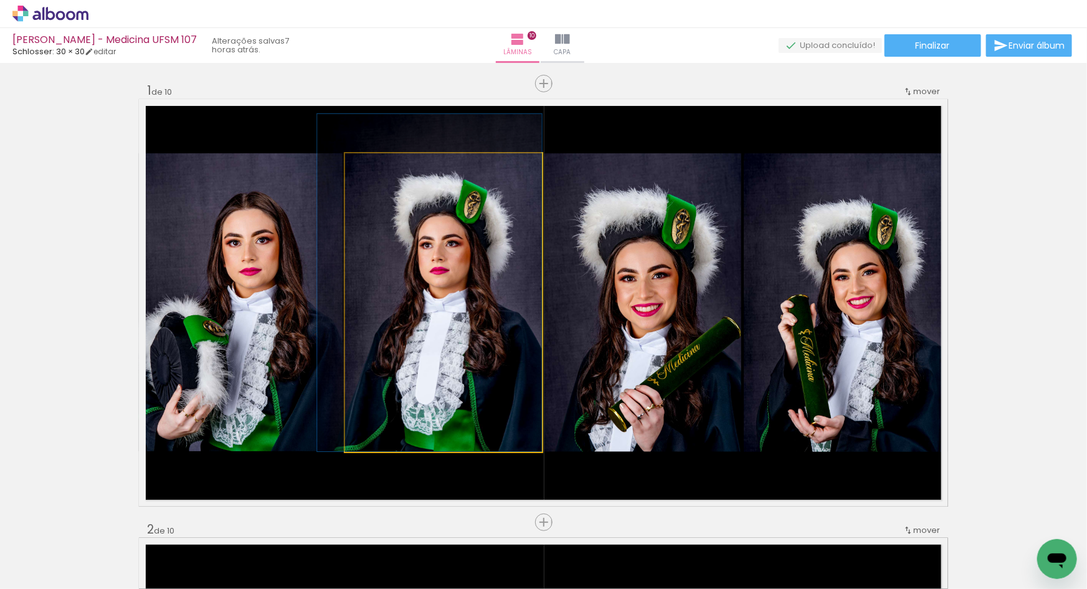
click at [463, 402] on quentale-photo at bounding box center [443, 302] width 197 height 298
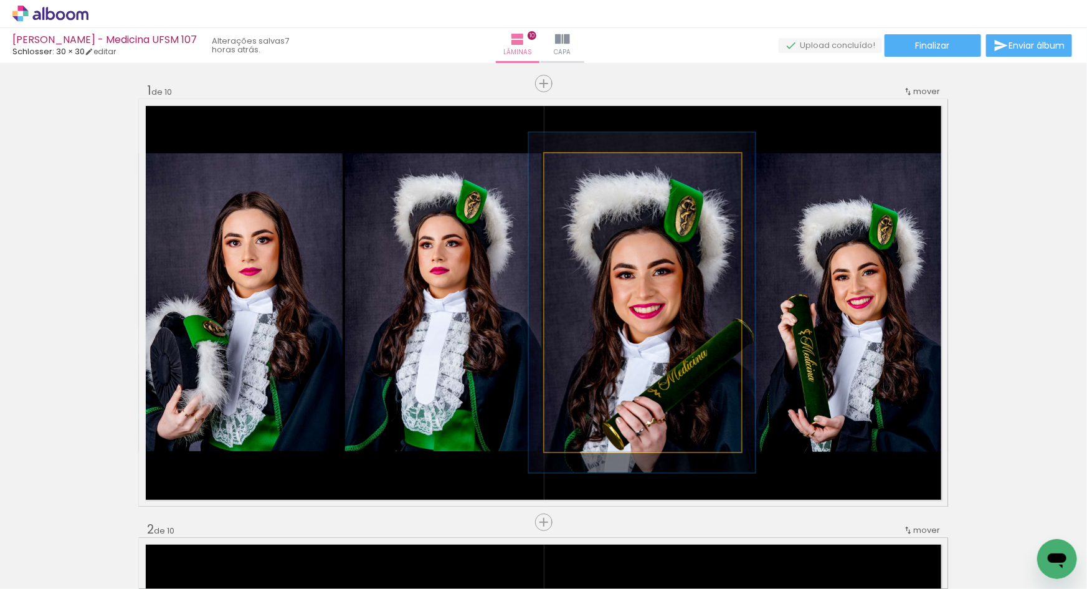
drag, startPoint x: 573, startPoint y: 168, endPoint x: 579, endPoint y: 166, distance: 6.7
click at [579, 166] on div at bounding box center [580, 166] width 20 height 20
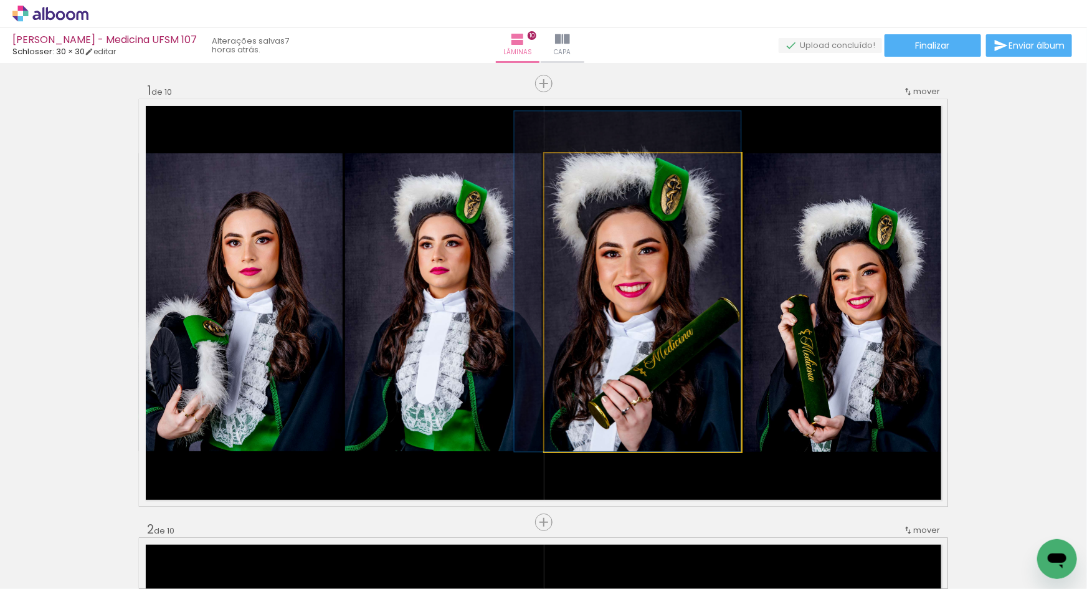
drag, startPoint x: 645, startPoint y: 302, endPoint x: 622, endPoint y: 275, distance: 36.2
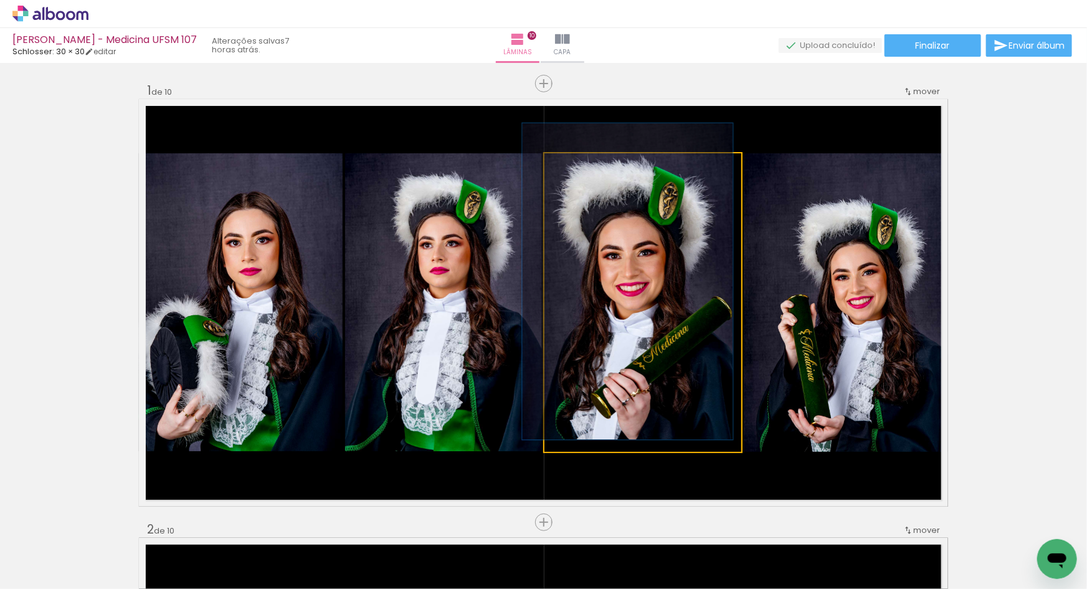
type paper-slider "105"
click at [571, 165] on div at bounding box center [576, 166] width 11 height 11
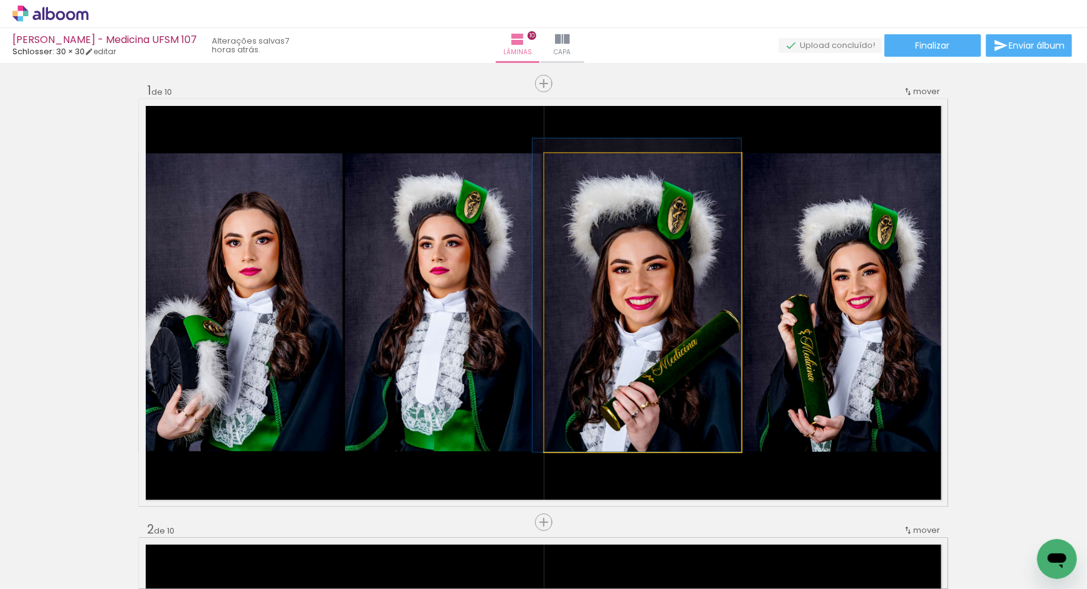
drag, startPoint x: 619, startPoint y: 267, endPoint x: 624, endPoint y: 262, distance: 7.0
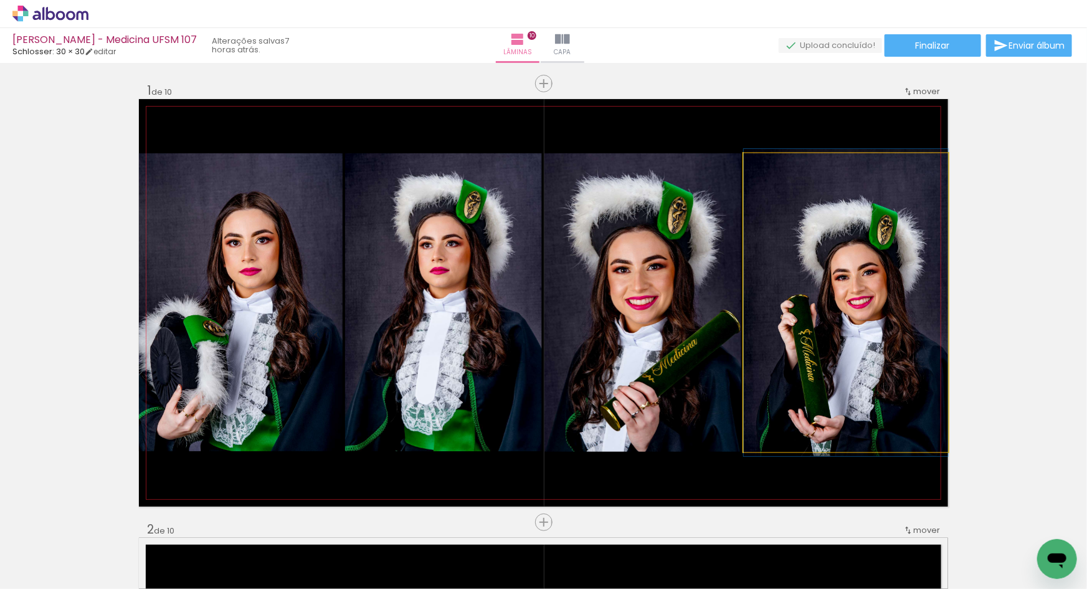
click at [895, 328] on quentale-photo at bounding box center [846, 302] width 204 height 298
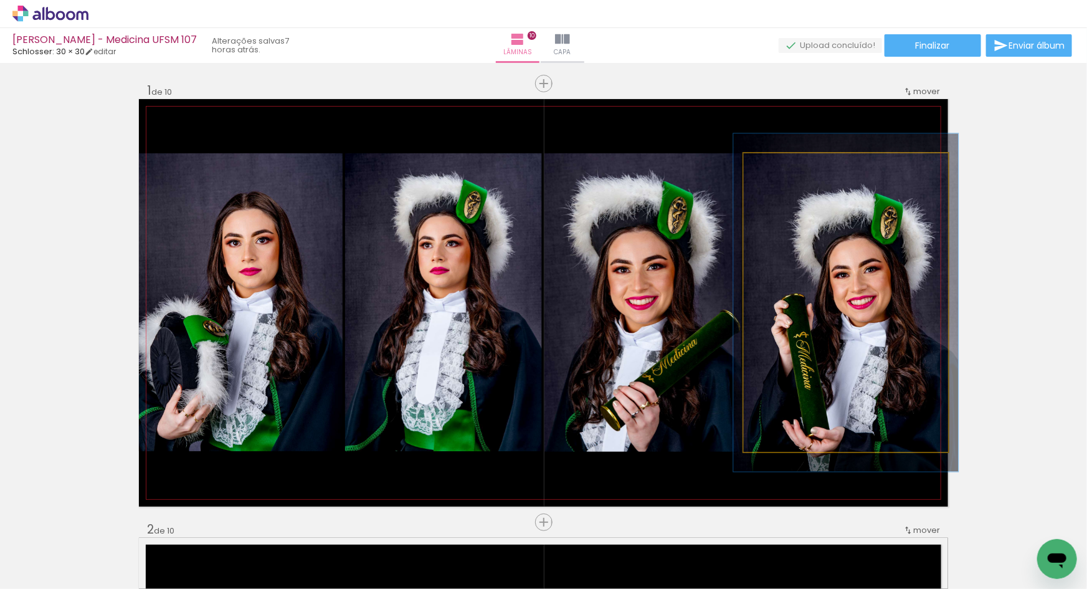
type paper-slider "110"
click at [772, 166] on div at bounding box center [777, 166] width 11 height 11
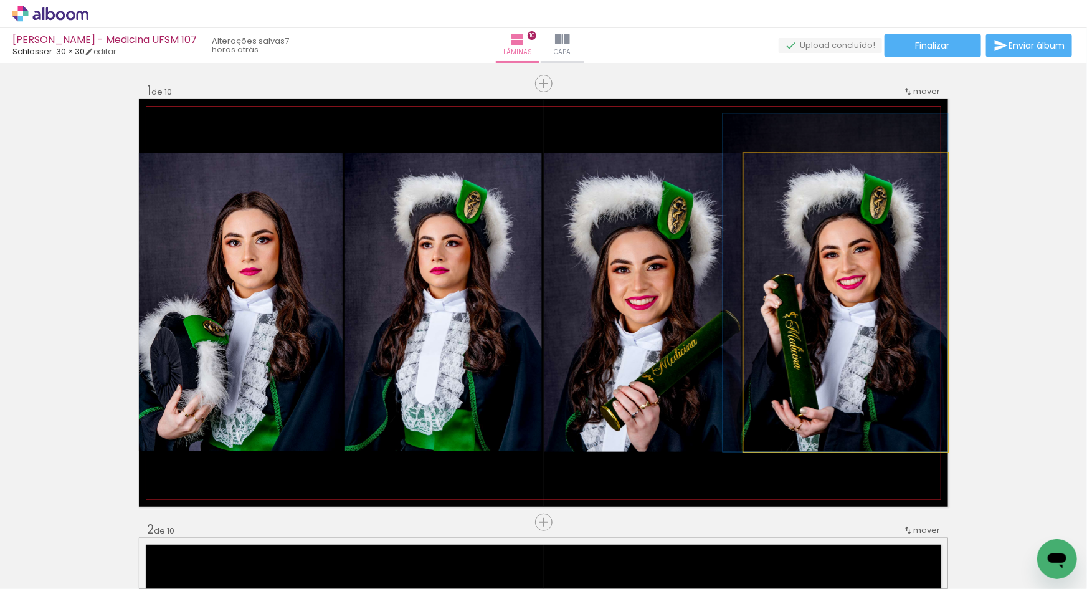
drag, startPoint x: 860, startPoint y: 348, endPoint x: 804, endPoint y: 304, distance: 71.4
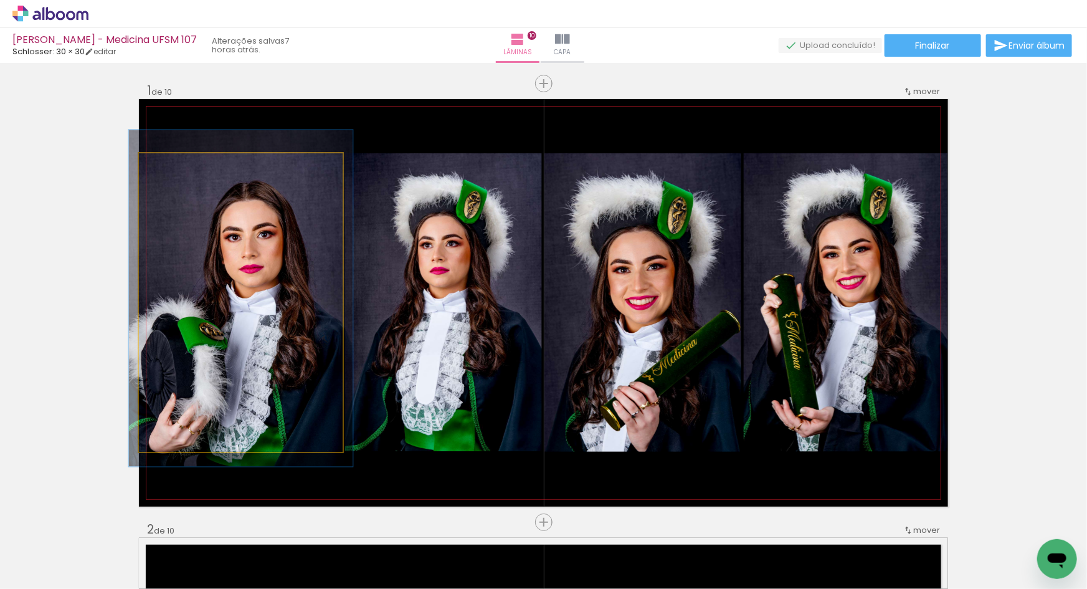
click at [172, 165] on div at bounding box center [172, 166] width 11 height 11
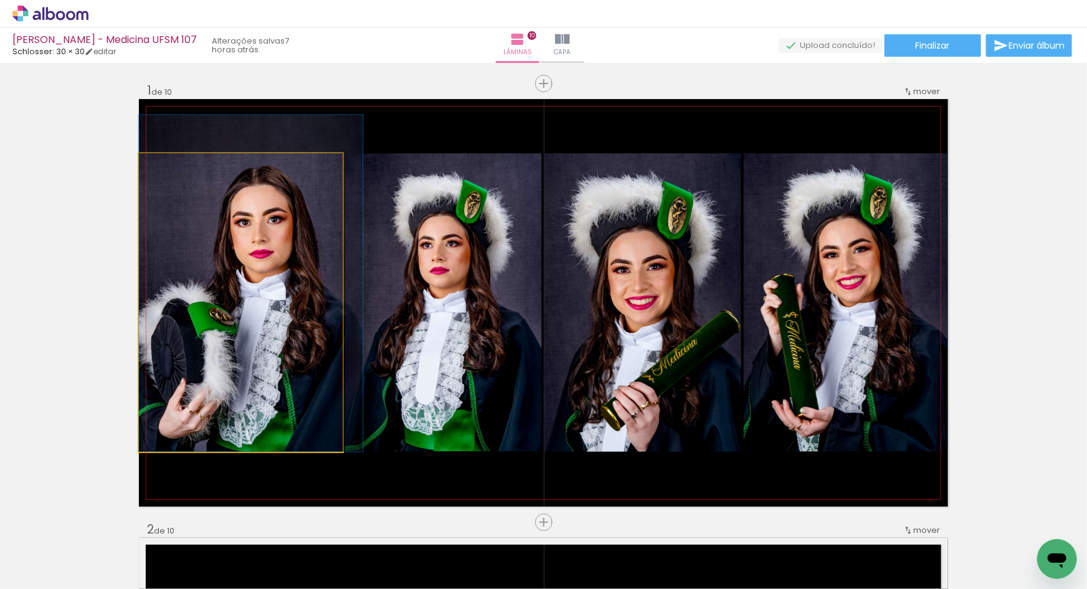
drag, startPoint x: 231, startPoint y: 390, endPoint x: 262, endPoint y: 361, distance: 42.3
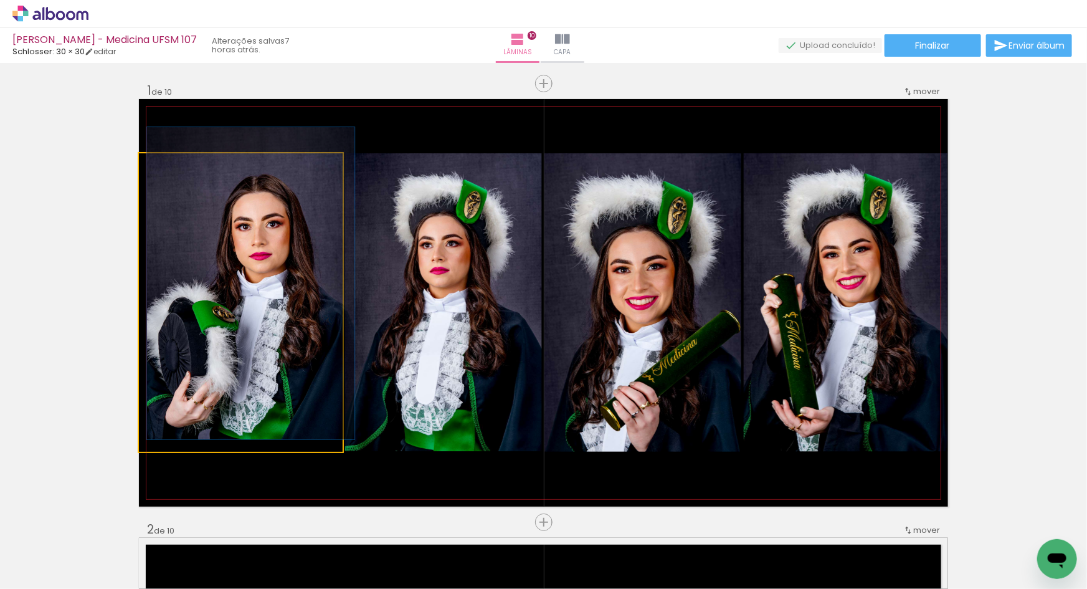
type paper-slider "102"
click at [164, 164] on div at bounding box center [169, 166] width 11 height 11
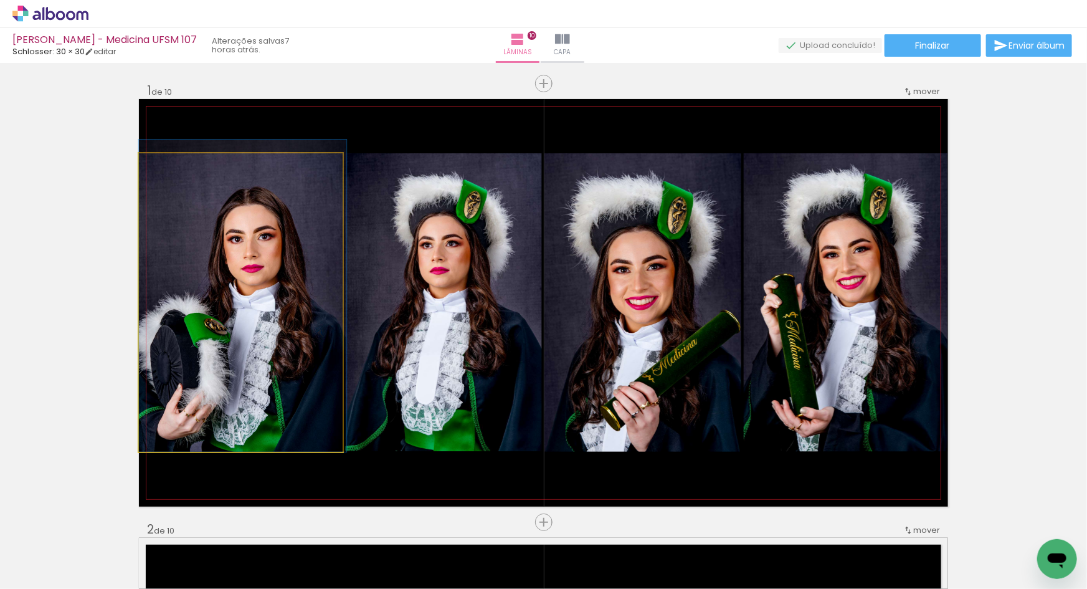
drag, startPoint x: 283, startPoint y: 307, endPoint x: 289, endPoint y: 315, distance: 10.2
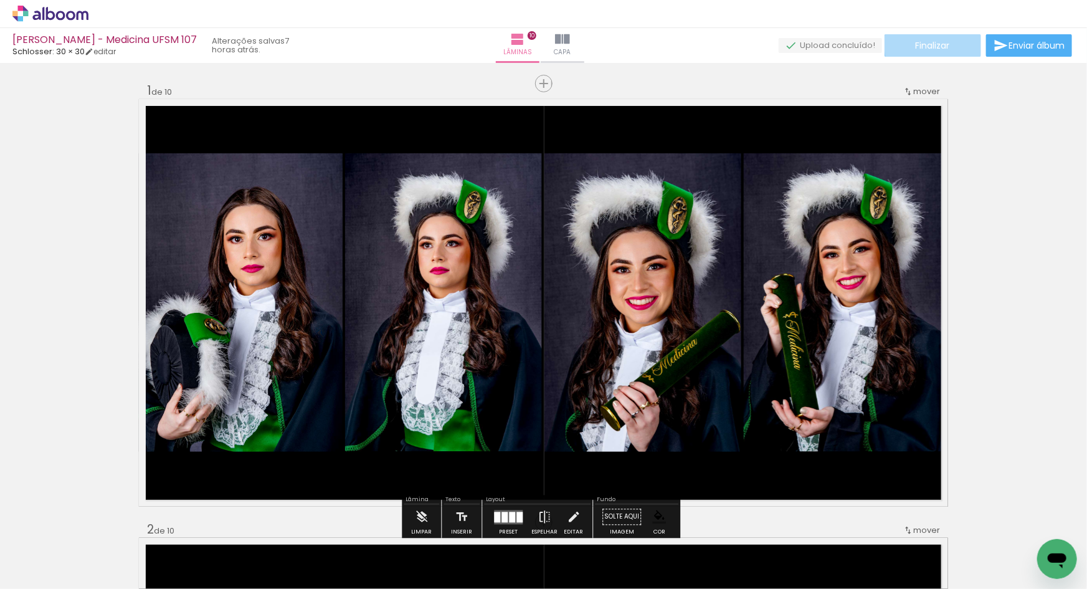
click at [931, 44] on span "Finalizar" at bounding box center [933, 45] width 34 height 9
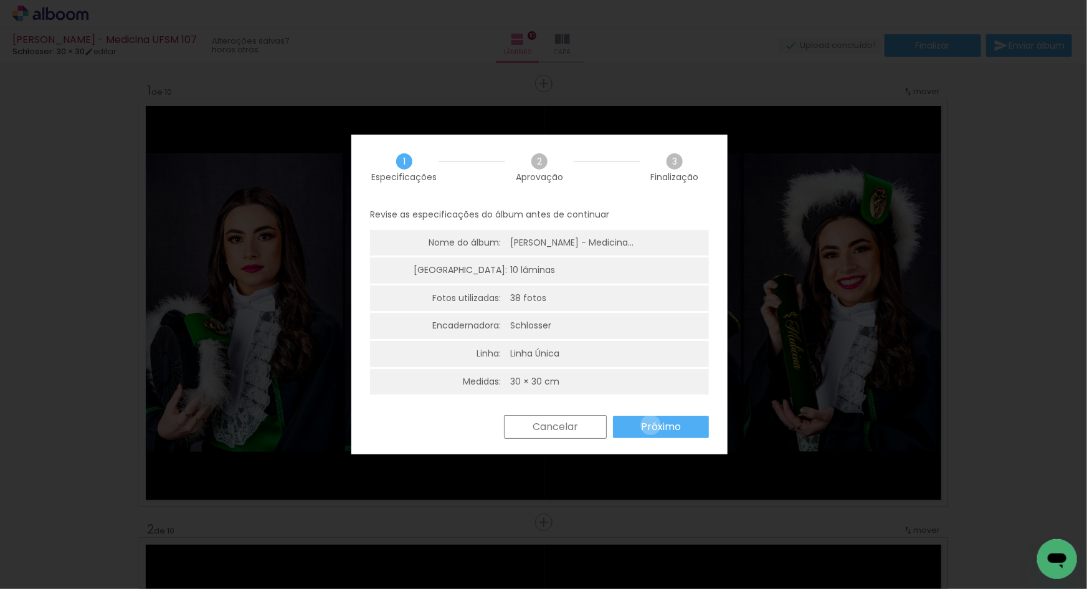
click at [0, 0] on slot "Próximo" at bounding box center [0, 0] width 0 height 0
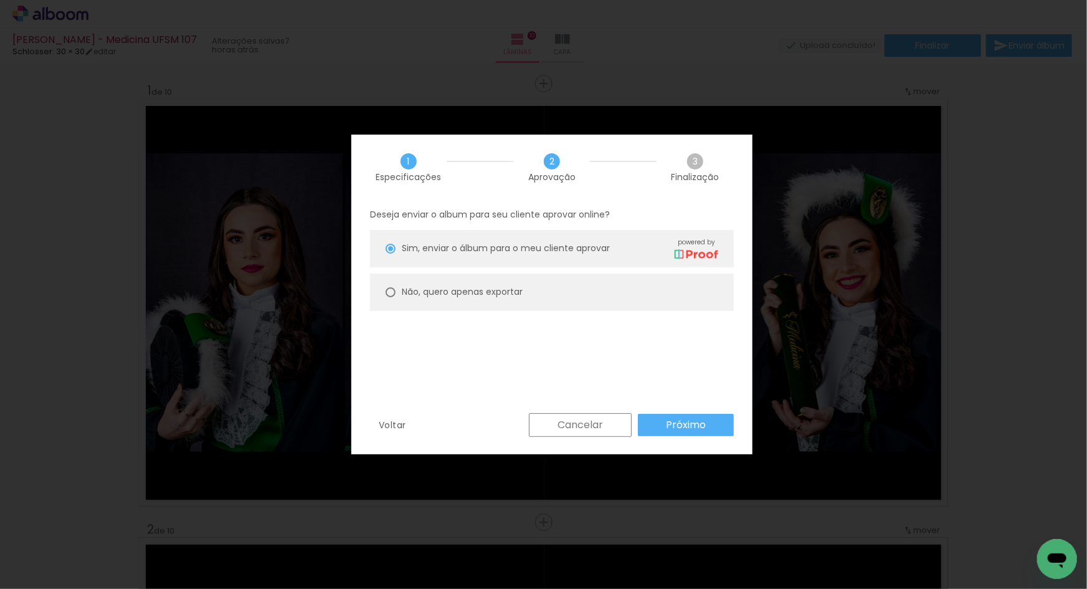
click at [492, 298] on div "Não, quero apenas exportar" at bounding box center [462, 291] width 121 height 13
type paper-radio-button "on"
click at [679, 431] on paper-button "Próximo" at bounding box center [686, 425] width 96 height 22
type input "Alta, 300 DPI"
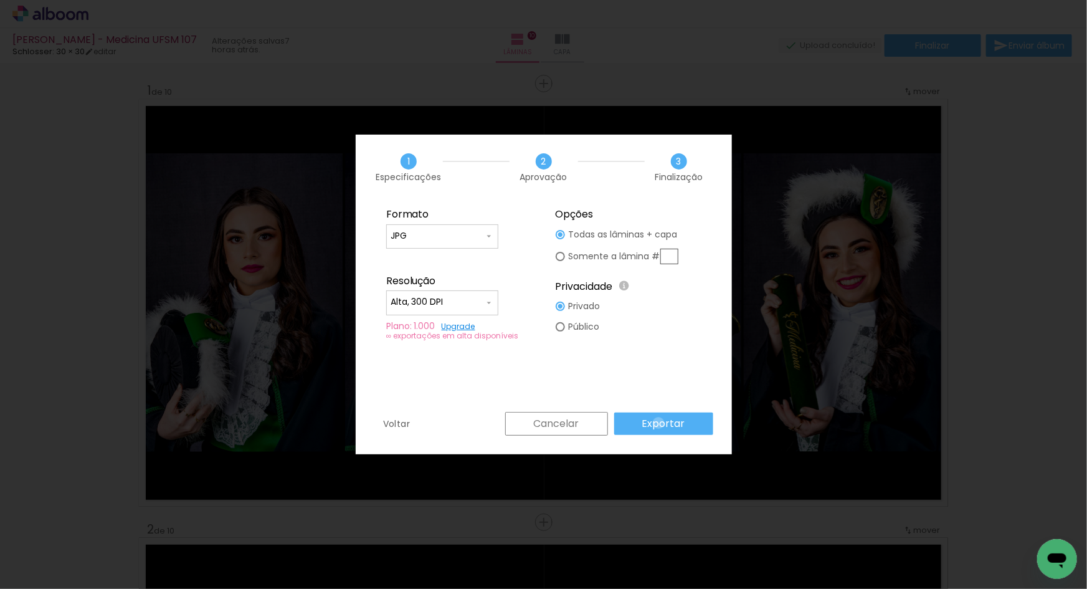
click at [0, 0] on slot "Exportar" at bounding box center [0, 0] width 0 height 0
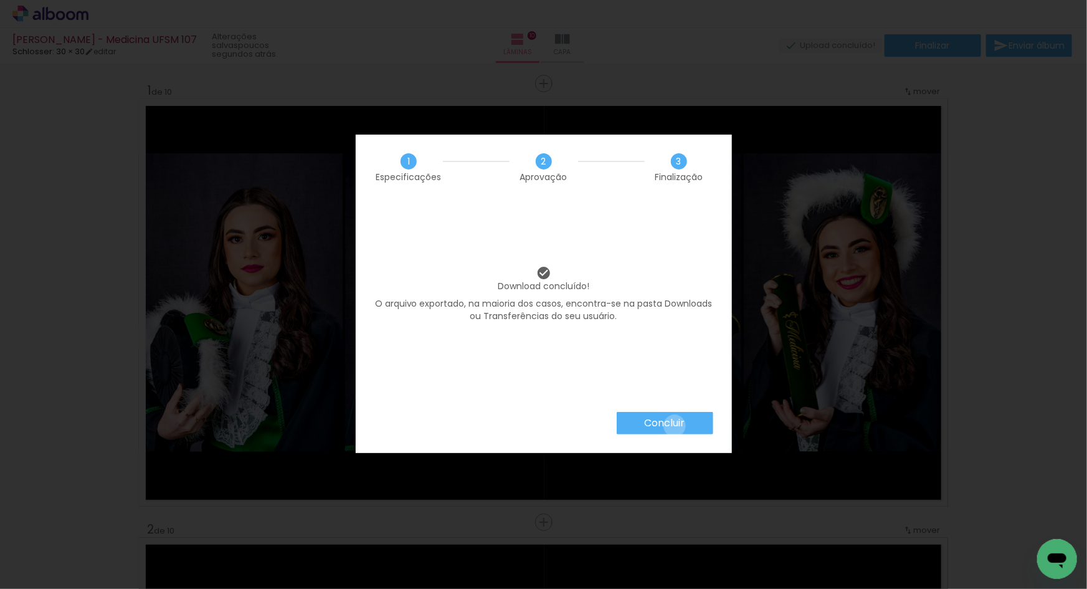
click at [0, 0] on slot "Concluir" at bounding box center [0, 0] width 0 height 0
